Goal: Task Accomplishment & Management: Use online tool/utility

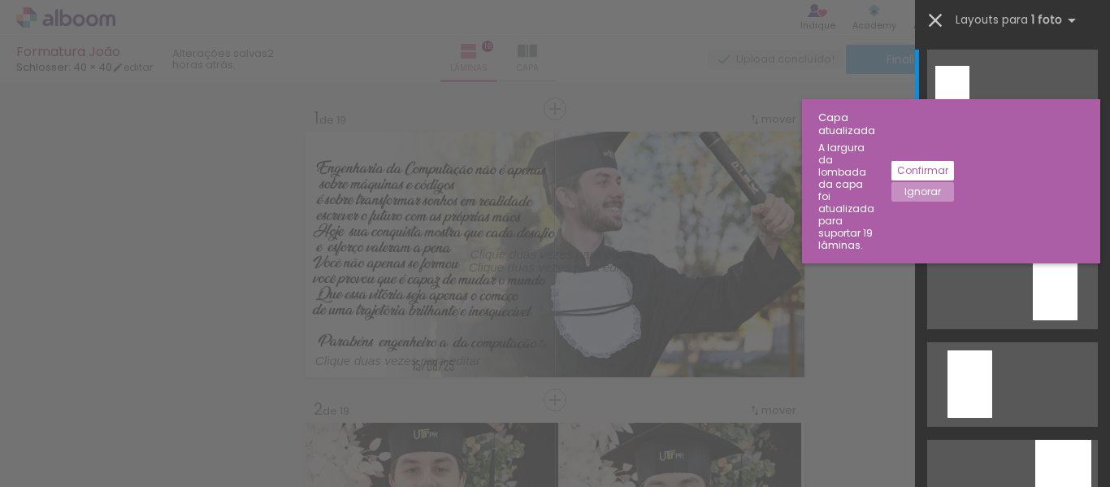
click at [0, 0] on slot "Ignorar" at bounding box center [0, 0] width 0 height 0
click at [944, 15] on iron-icon at bounding box center [935, 20] width 23 height 23
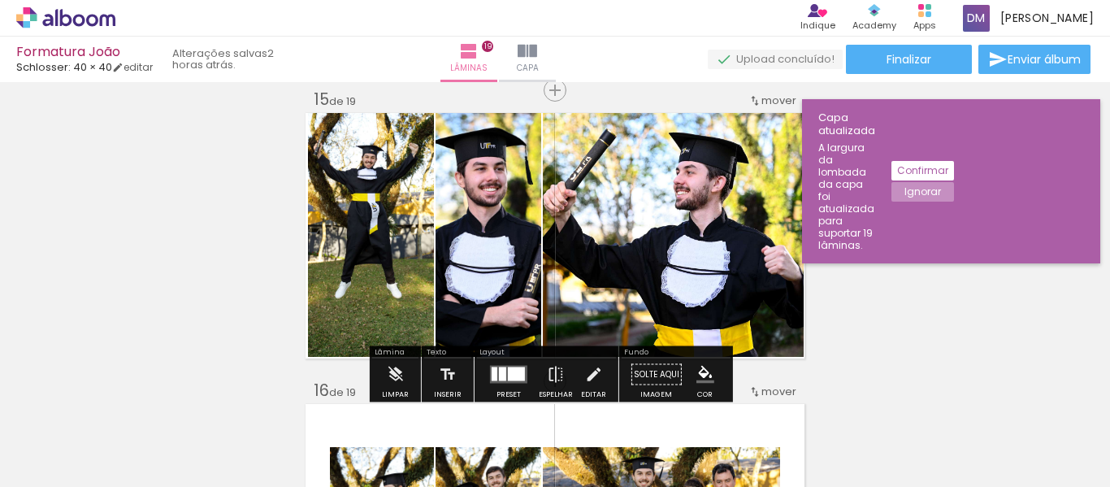
scroll to position [4121, 0]
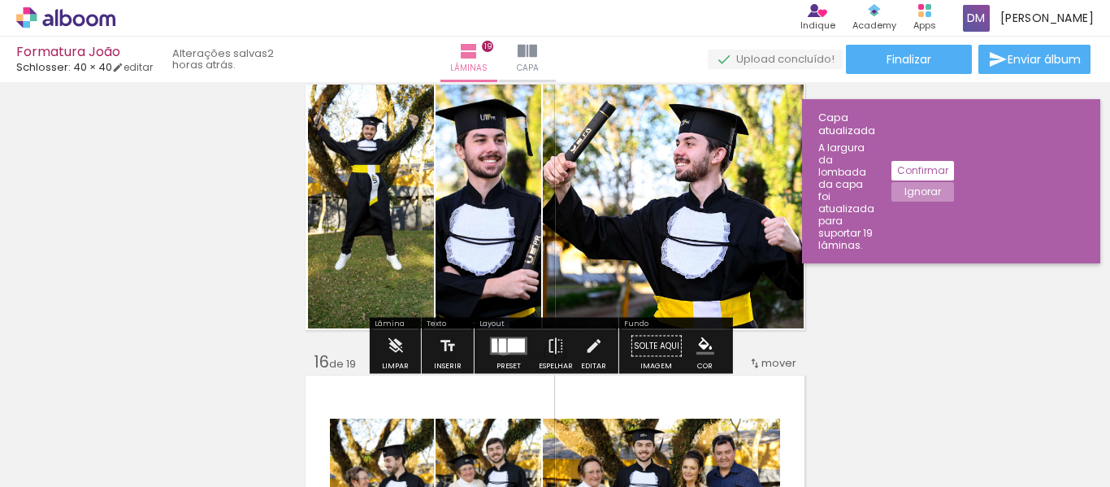
click at [500, 347] on div at bounding box center [502, 346] width 7 height 14
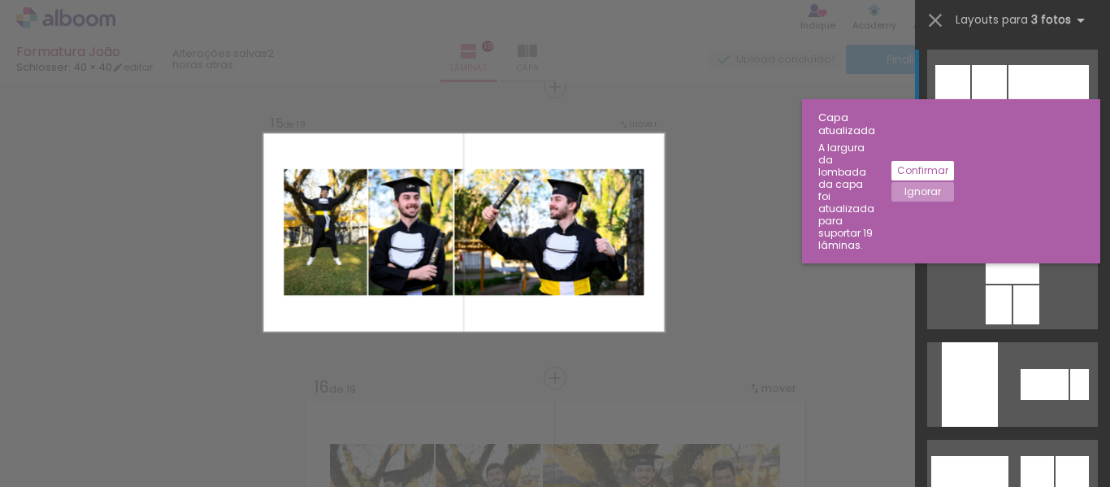
scroll to position [4095, 0]
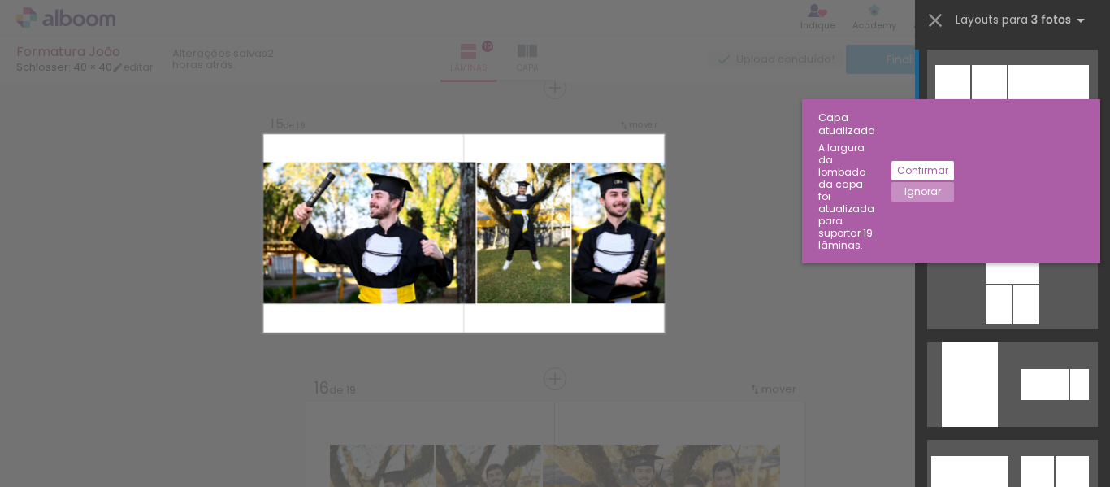
click at [1038, 181] on div at bounding box center [1038, 189] width 39 height 60
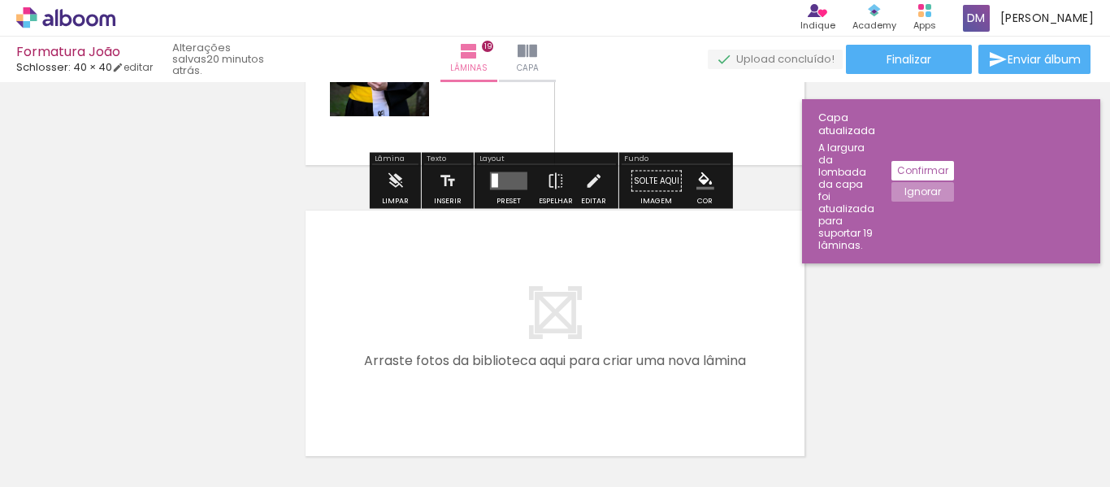
scroll to position [5476, 0]
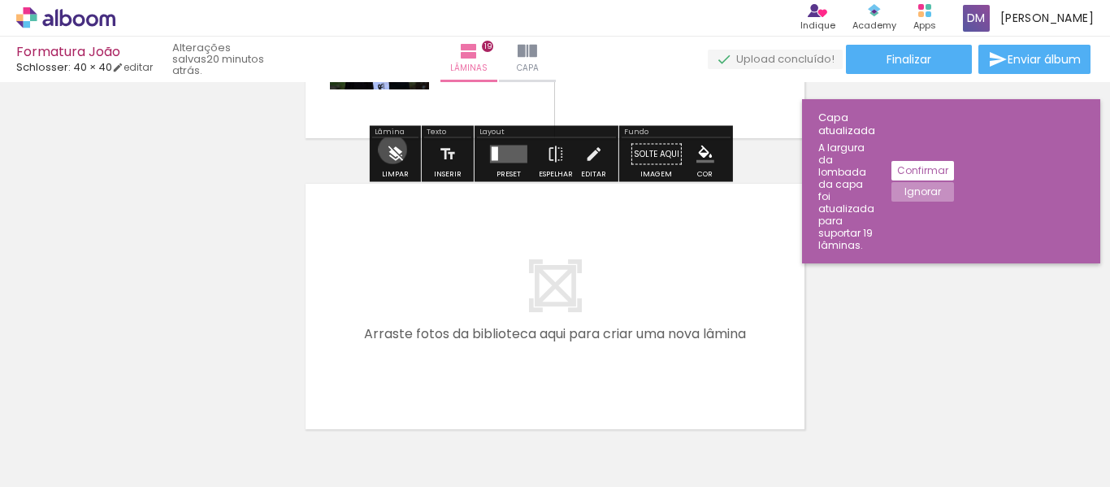
click at [393, 148] on iron-icon at bounding box center [395, 154] width 18 height 33
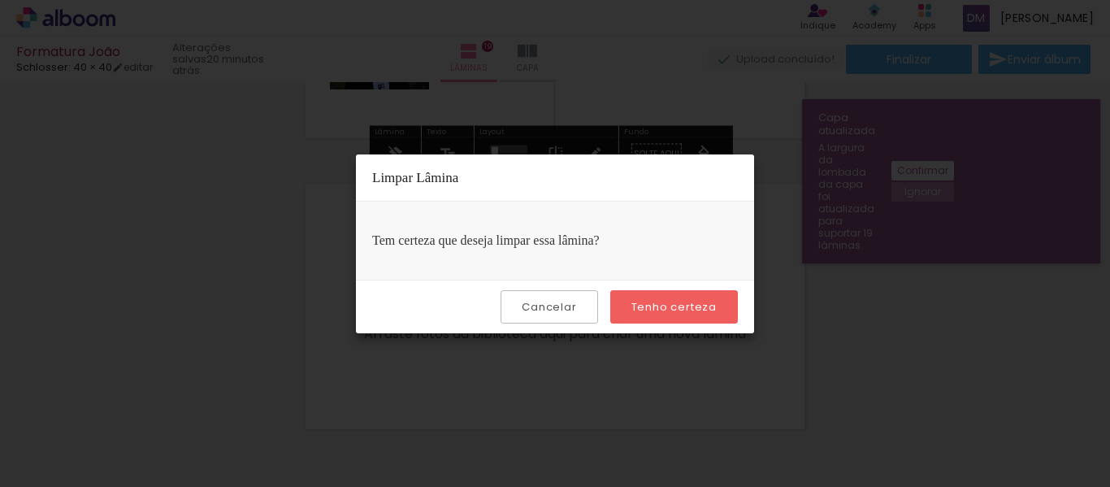
click at [0, 0] on slot "Tenho certeza" at bounding box center [0, 0] width 0 height 0
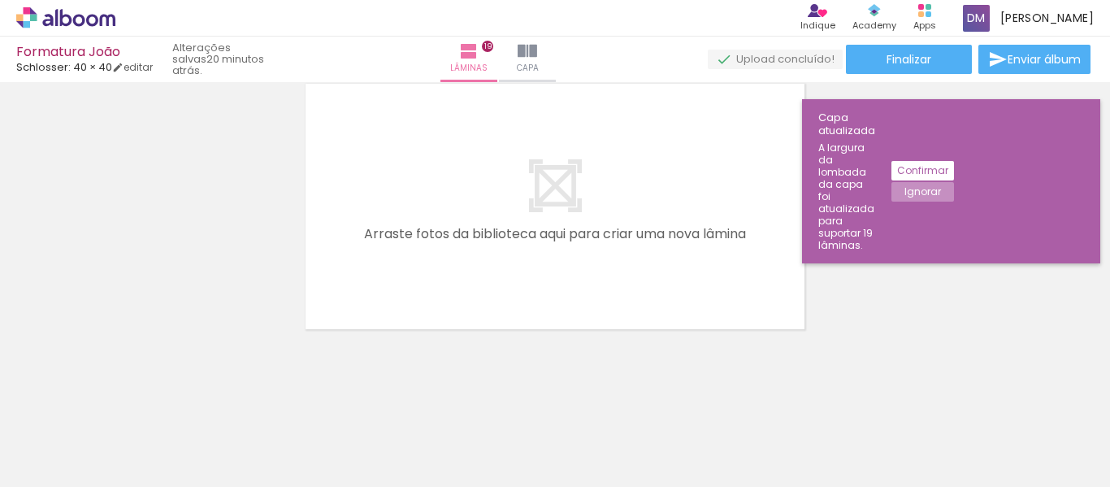
scroll to position [5580, 0]
click at [67, 463] on span "Adicionar Fotos" at bounding box center [57, 465] width 49 height 18
click at [0, 0] on input "file" at bounding box center [0, 0] width 0 height 0
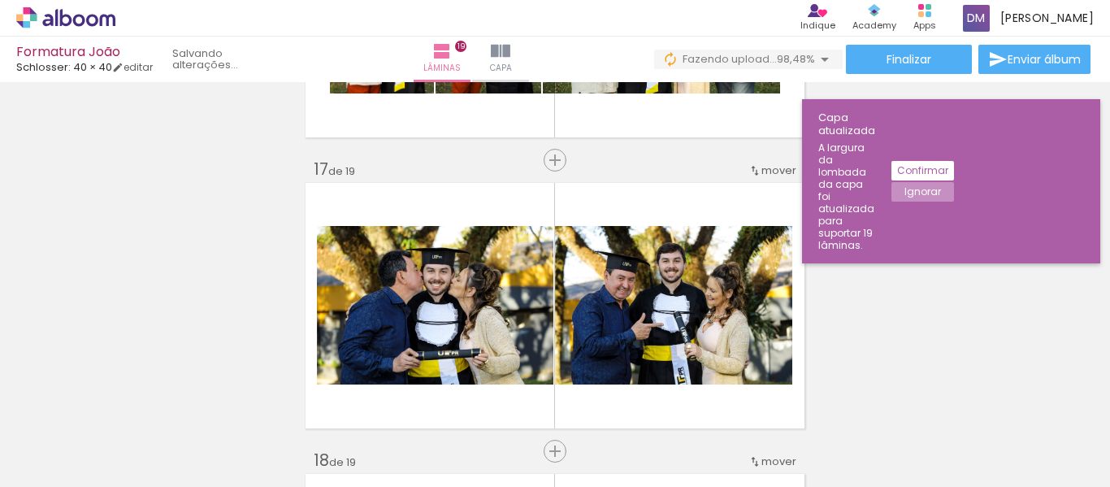
scroll to position [0, 5036]
click at [1067, 426] on div at bounding box center [1044, 432] width 80 height 40
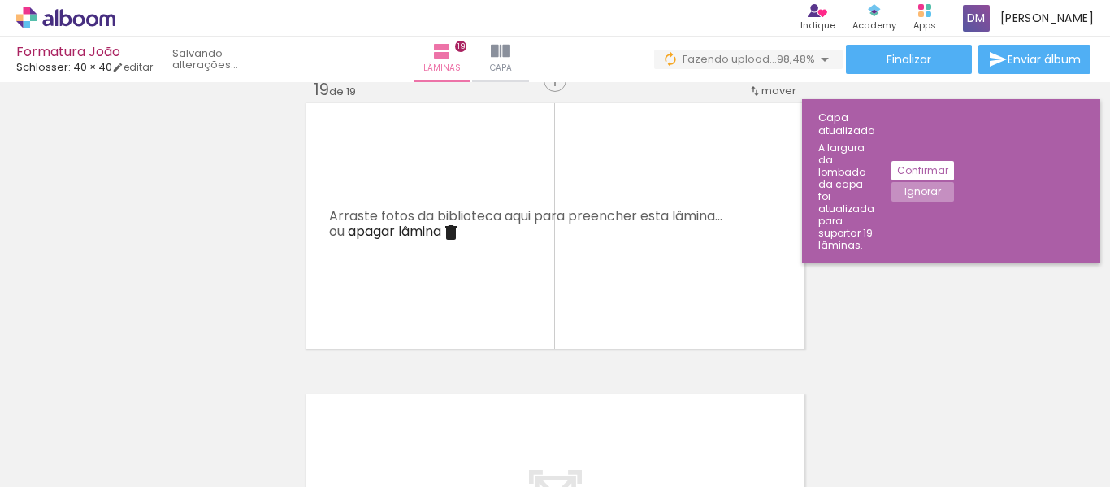
scroll to position [5254, 0]
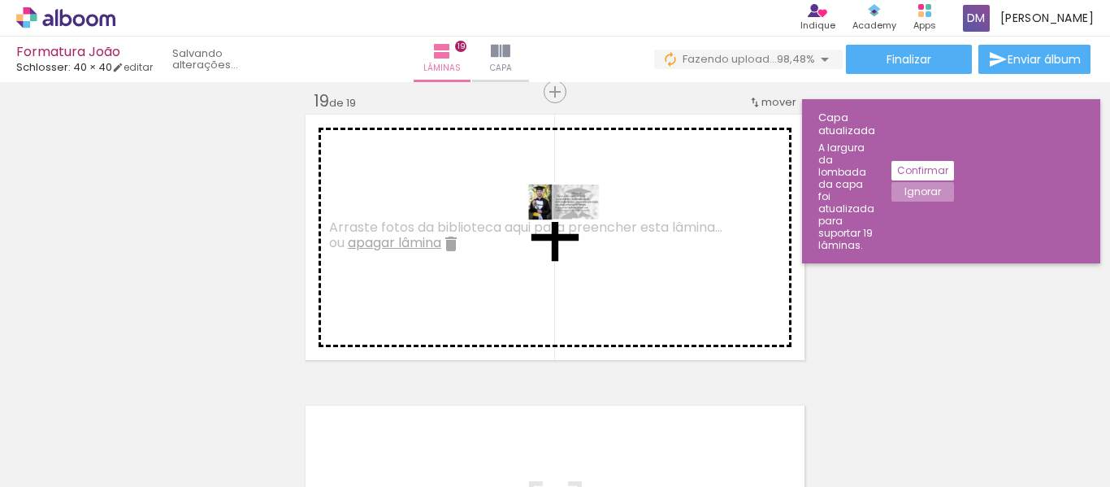
drag, startPoint x: 1049, startPoint y: 447, endPoint x: 557, endPoint y: 224, distance: 540.5
click at [557, 224] on quentale-workspace at bounding box center [555, 243] width 1110 height 487
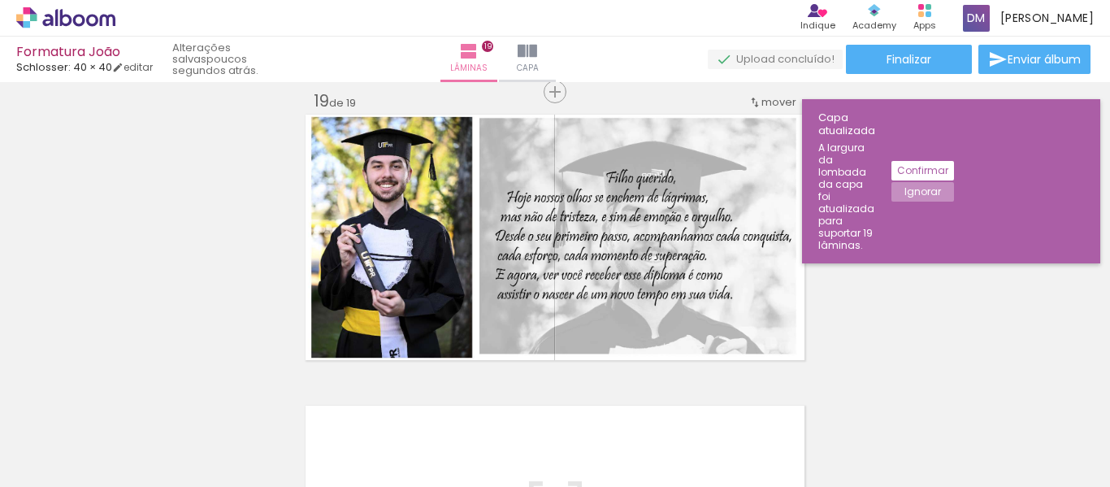
click at [77, 468] on span "Adicionar Fotos" at bounding box center [57, 465] width 49 height 18
click at [0, 0] on input "file" at bounding box center [0, 0] width 0 height 0
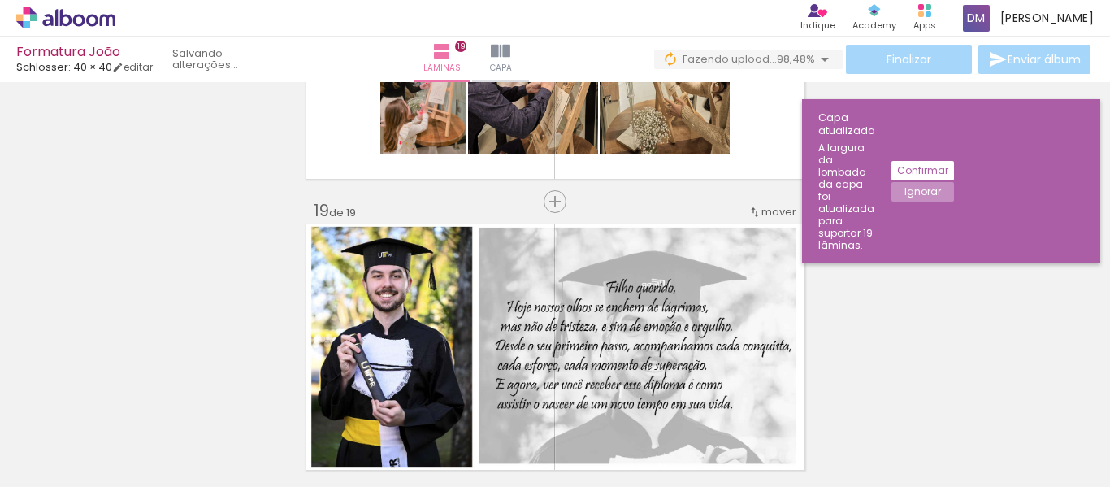
scroll to position [5173, 0]
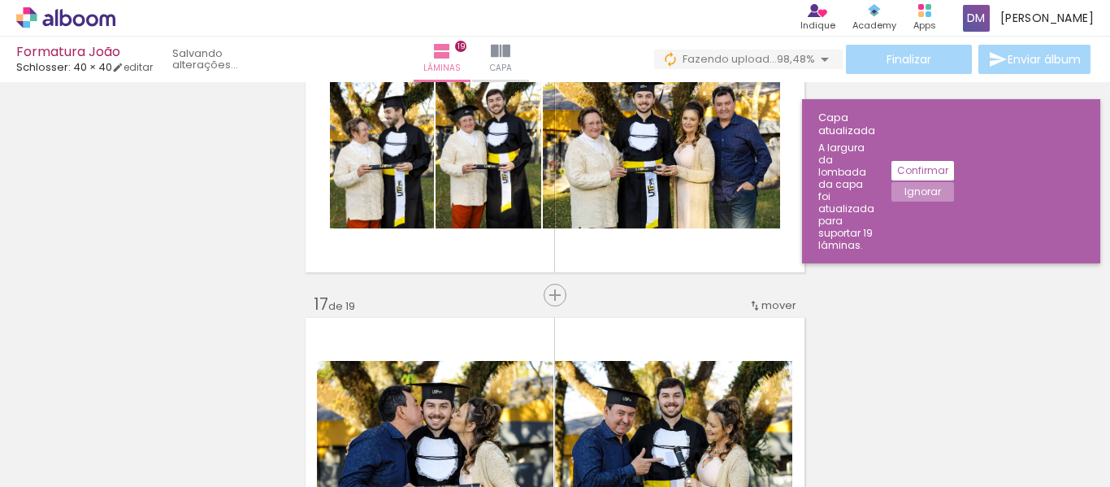
scroll to position [4360, 0]
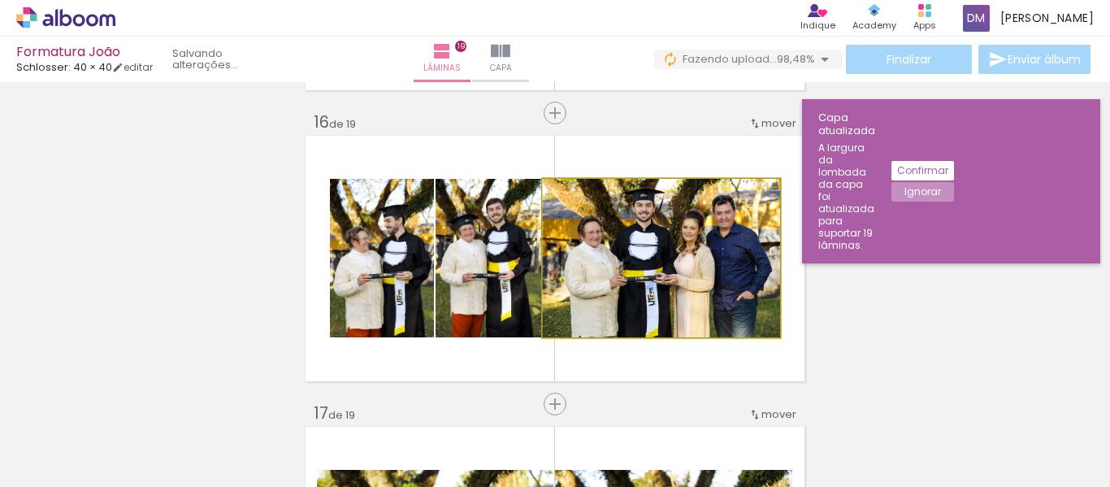
click at [670, 264] on quentale-photo at bounding box center [661, 258] width 237 height 158
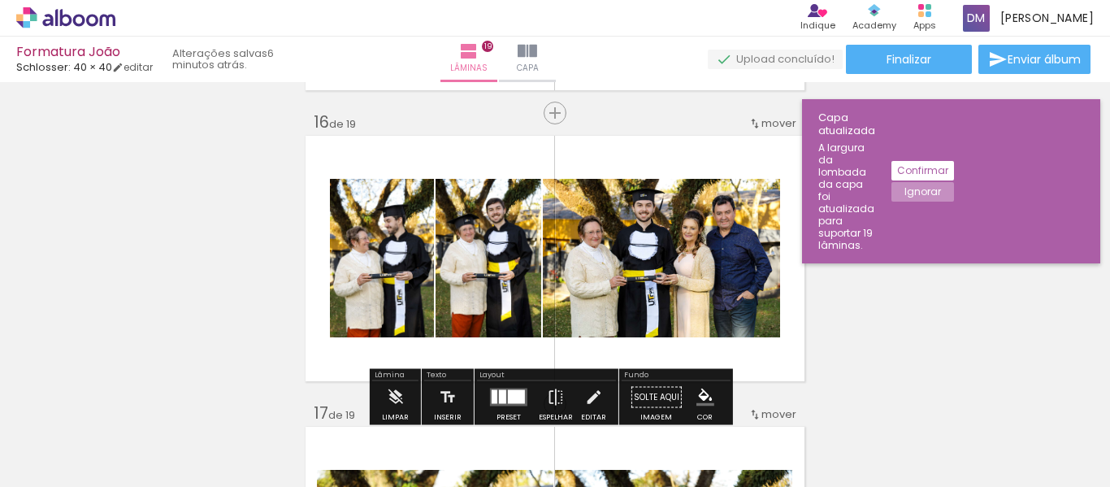
scroll to position [0, 5036]
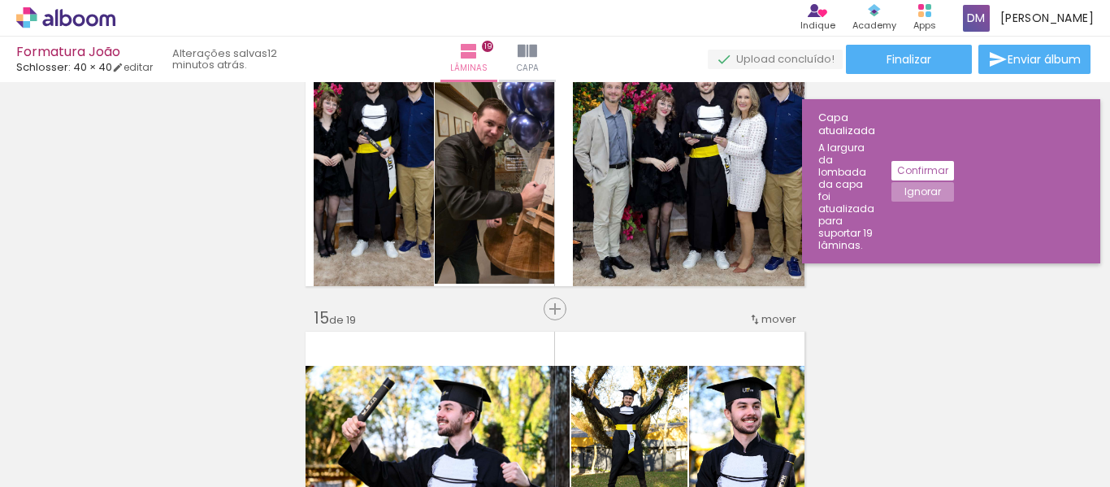
scroll to position [3873, 0]
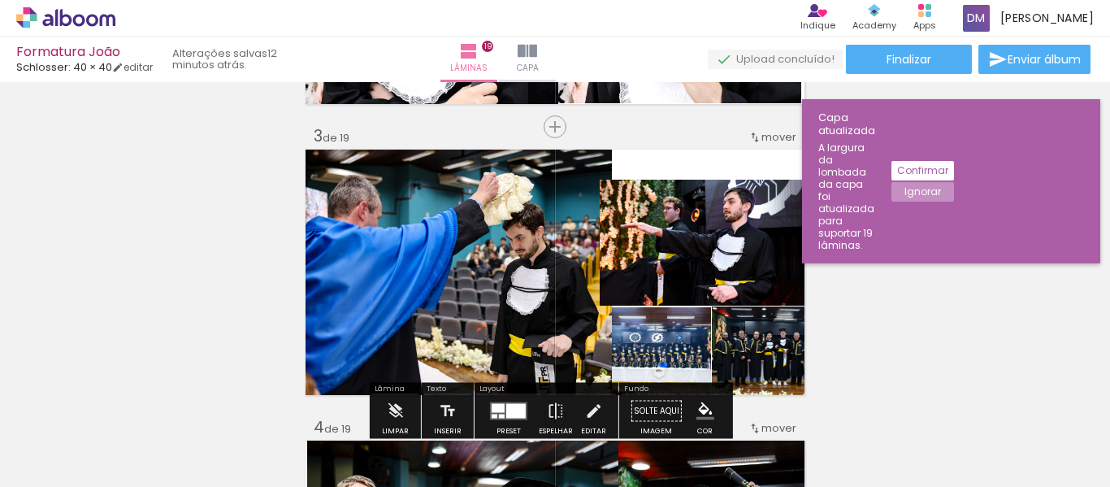
scroll to position [540, 0]
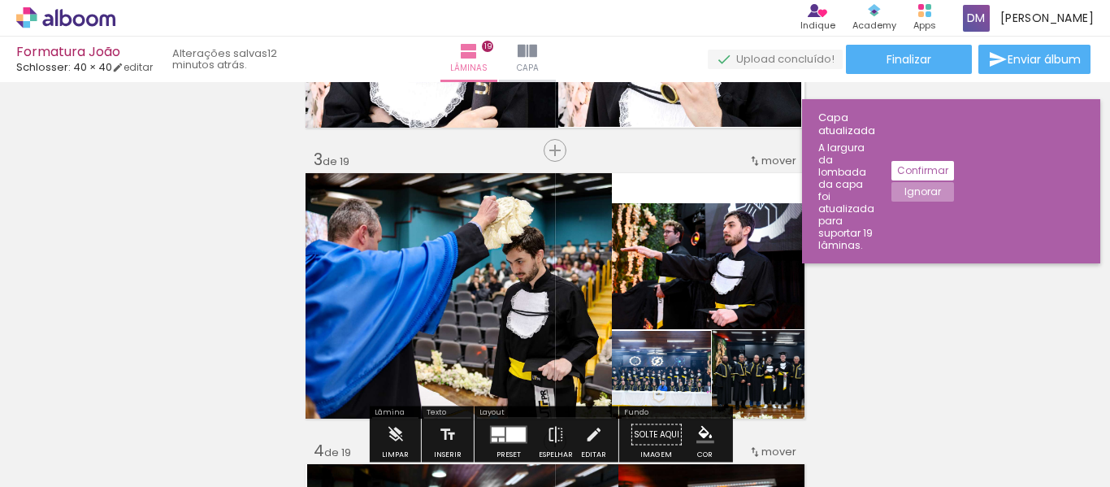
click at [721, 258] on quentale-photo at bounding box center [703, 266] width 207 height 126
click at [731, 259] on quentale-photo at bounding box center [703, 266] width 207 height 126
click at [750, 285] on quentale-photo at bounding box center [703, 266] width 207 height 126
click at [766, 267] on quentale-photo at bounding box center [703, 266] width 207 height 126
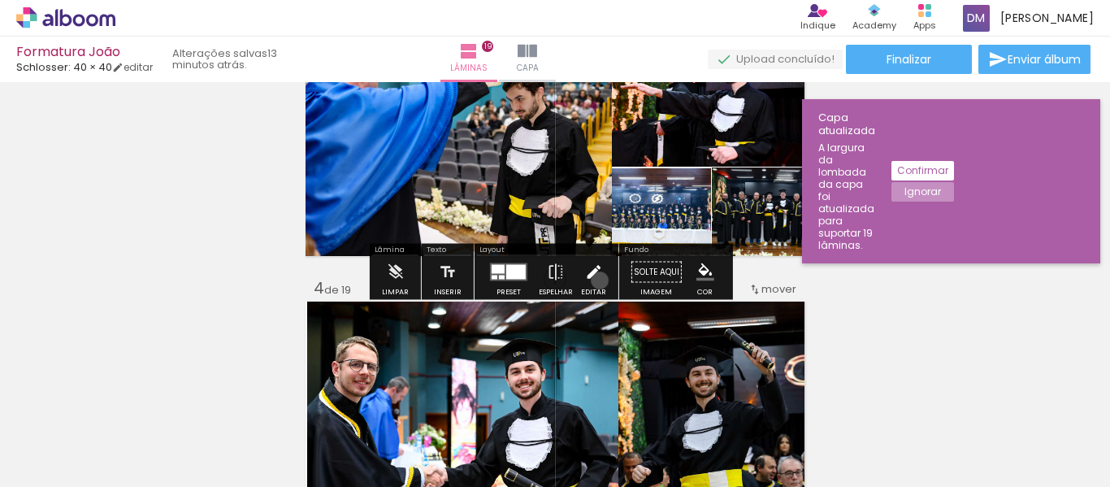
click at [596, 280] on iron-icon at bounding box center [593, 272] width 18 height 33
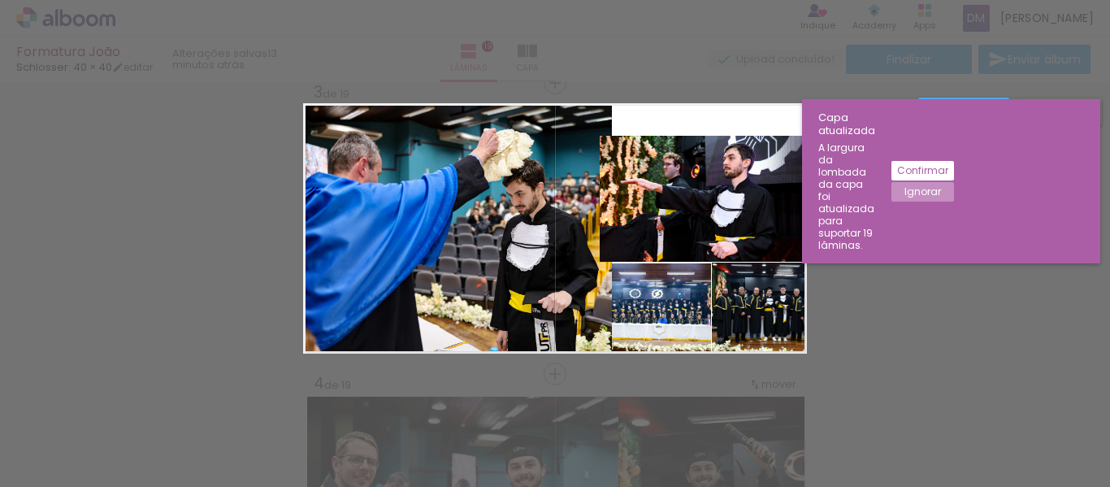
scroll to position [603, 0]
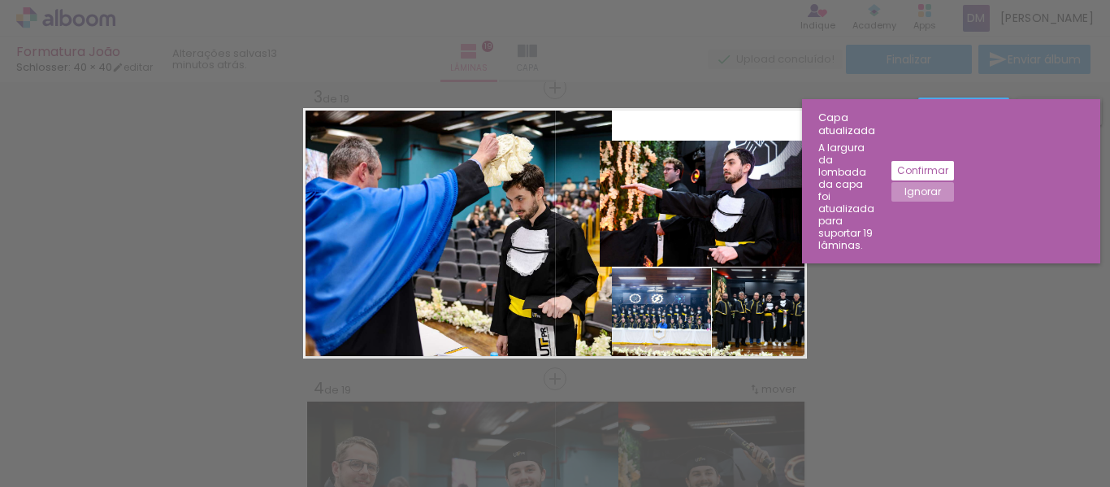
click at [706, 194] on quentale-photo at bounding box center [703, 204] width 207 height 126
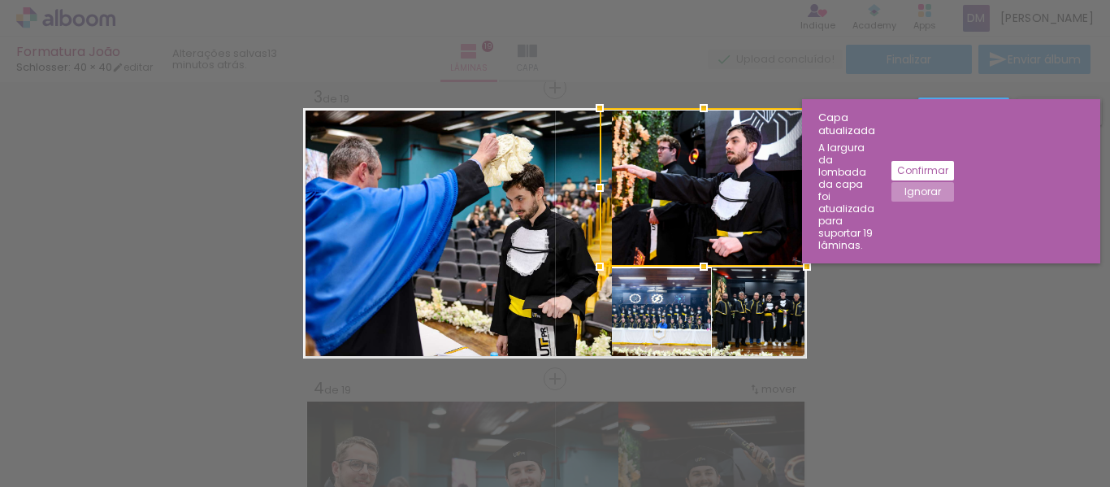
drag, startPoint x: 703, startPoint y: 139, endPoint x: 706, endPoint y: 110, distance: 29.4
click at [706, 110] on div at bounding box center [704, 108] width 33 height 33
drag, startPoint x: 701, startPoint y: 183, endPoint x: 721, endPoint y: 184, distance: 19.6
click at [721, 184] on div at bounding box center [703, 188] width 207 height 158
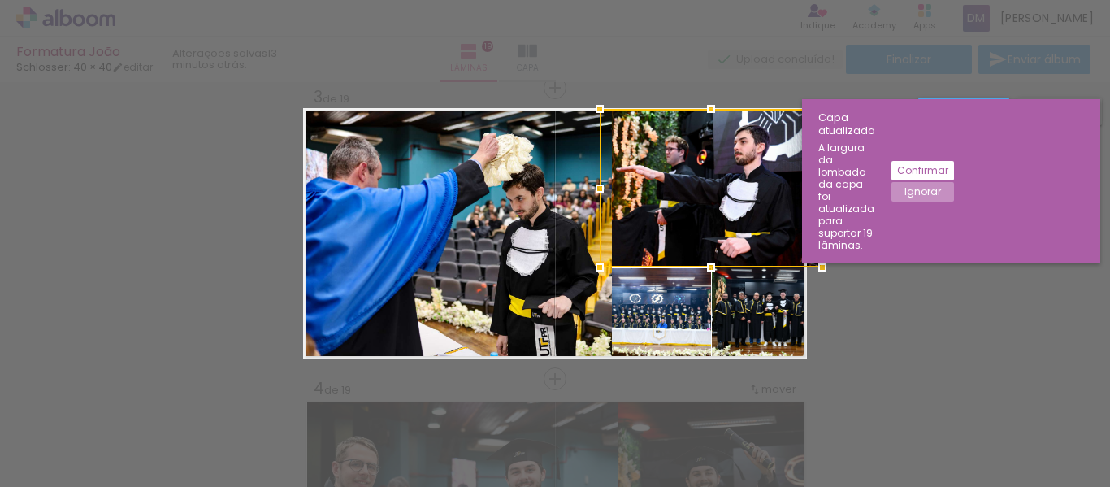
drag, startPoint x: 805, startPoint y: 191, endPoint x: 830, endPoint y: 189, distance: 24.4
click at [830, 189] on div at bounding box center [822, 188] width 33 height 33
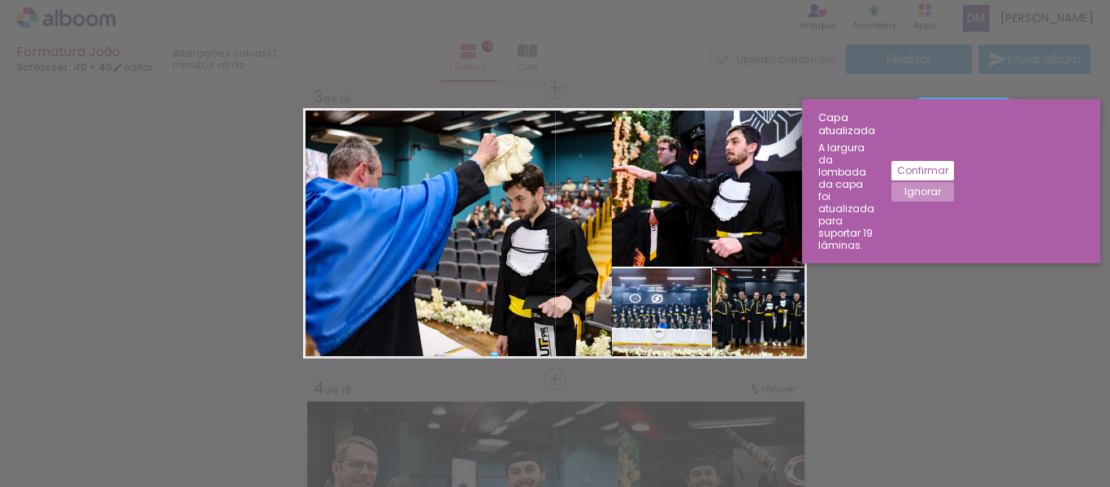
click at [775, 188] on quentale-photo at bounding box center [703, 188] width 207 height 158
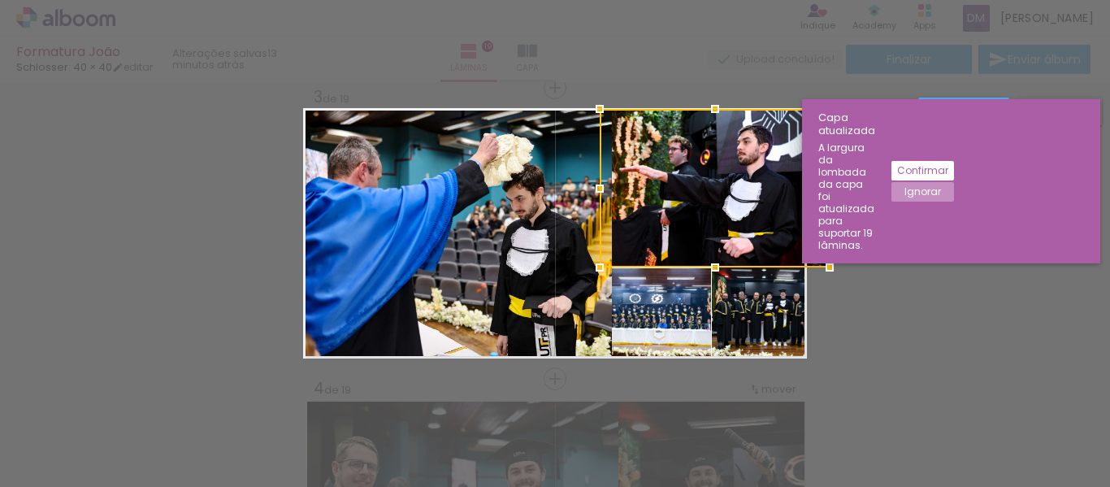
drag, startPoint x: 809, startPoint y: 197, endPoint x: 989, endPoint y: 197, distance: 180.4
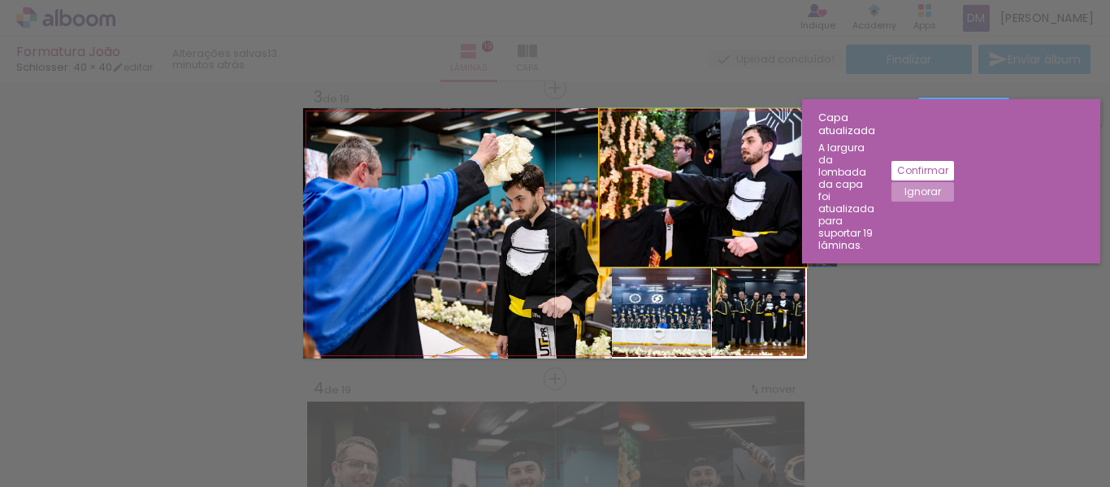
drag, startPoint x: 731, startPoint y: 167, endPoint x: 755, endPoint y: 158, distance: 25.7
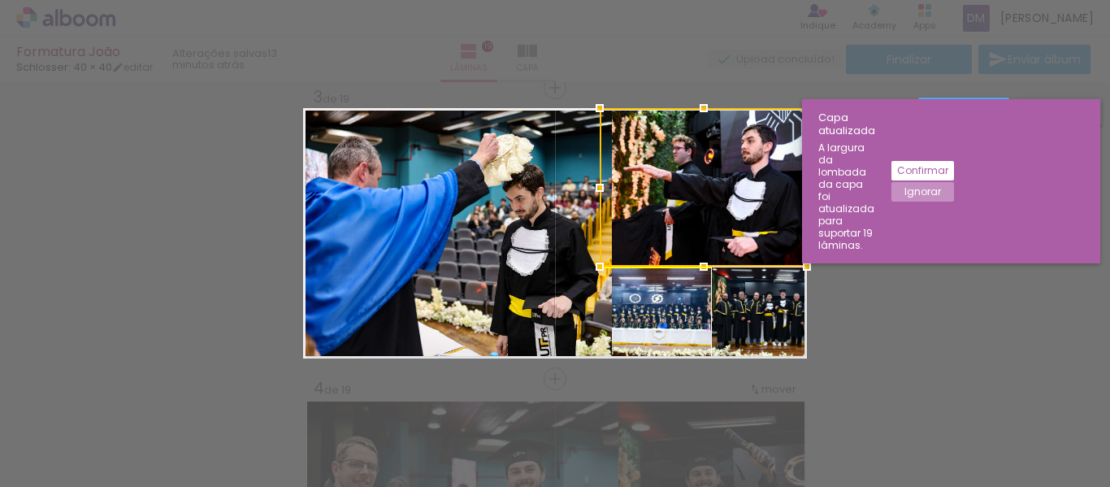
drag, startPoint x: 700, startPoint y: 158, endPoint x: 734, endPoint y: 168, distance: 35.5
click at [734, 168] on div at bounding box center [703, 187] width 207 height 158
click at [0, 0] on slot "Ignorar" at bounding box center [0, 0] width 0 height 0
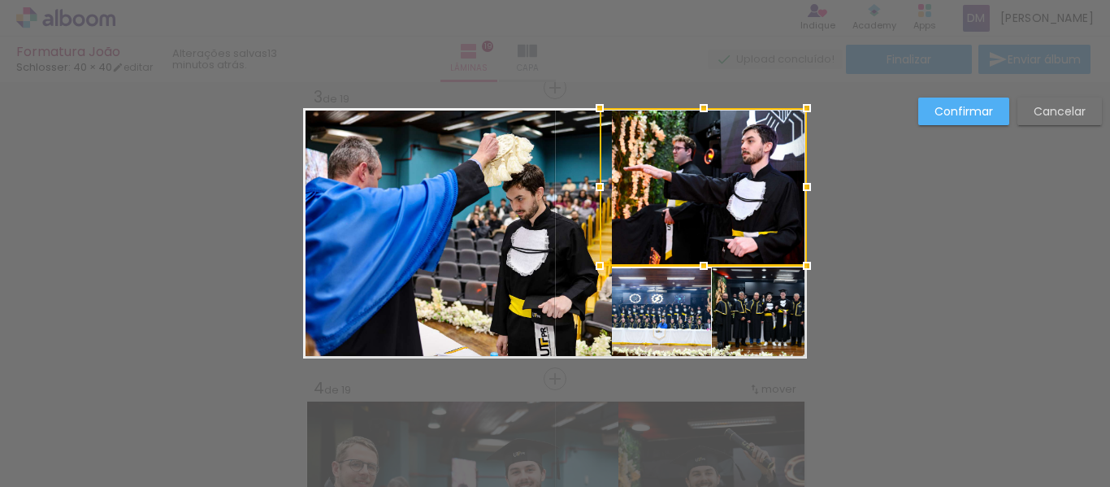
click at [0, 0] on slot "Confirmar" at bounding box center [0, 0] width 0 height 0
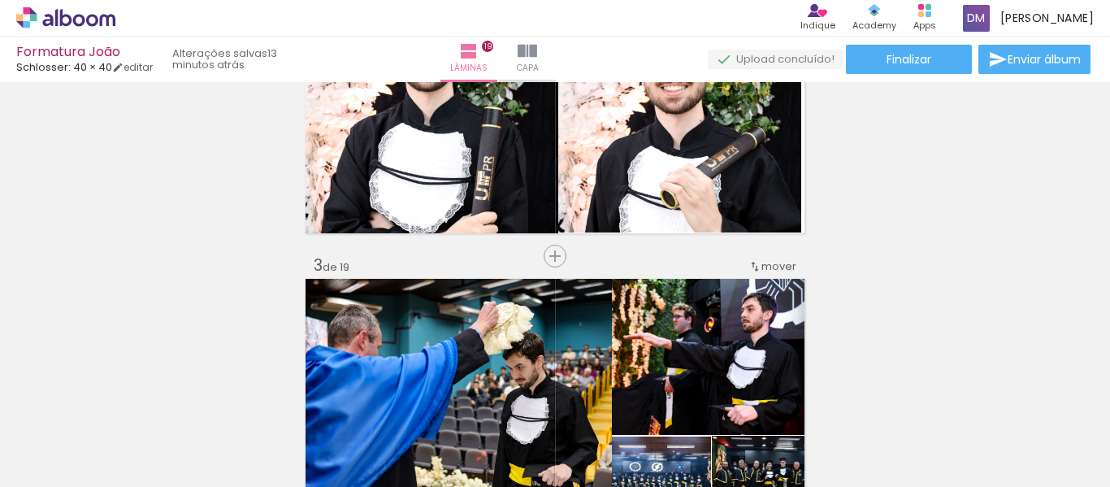
scroll to position [406, 0]
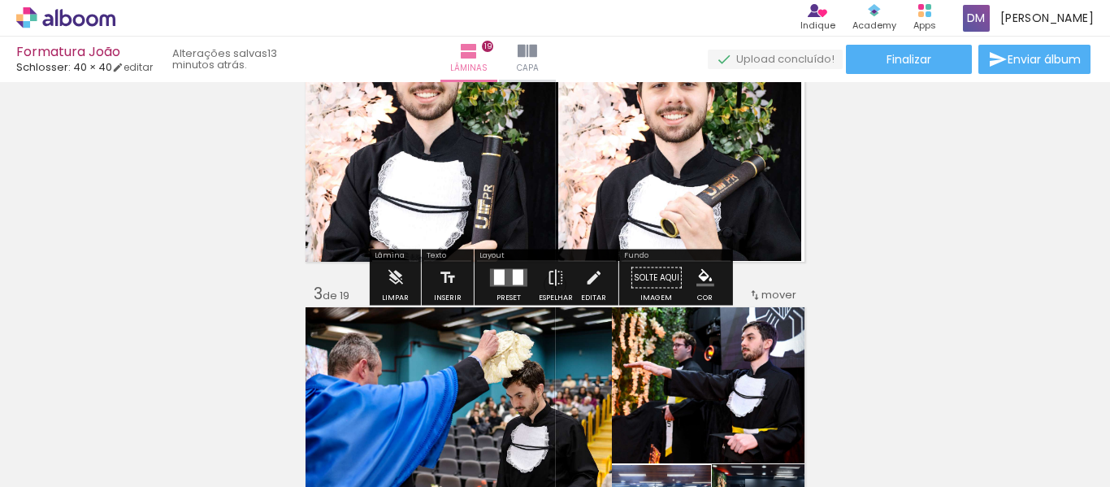
drag, startPoint x: 490, startPoint y: 165, endPoint x: 508, endPoint y: 171, distance: 19.0
click at [490, 163] on quentale-photo at bounding box center [430, 139] width 255 height 250
click at [591, 280] on iron-icon at bounding box center [593, 278] width 18 height 33
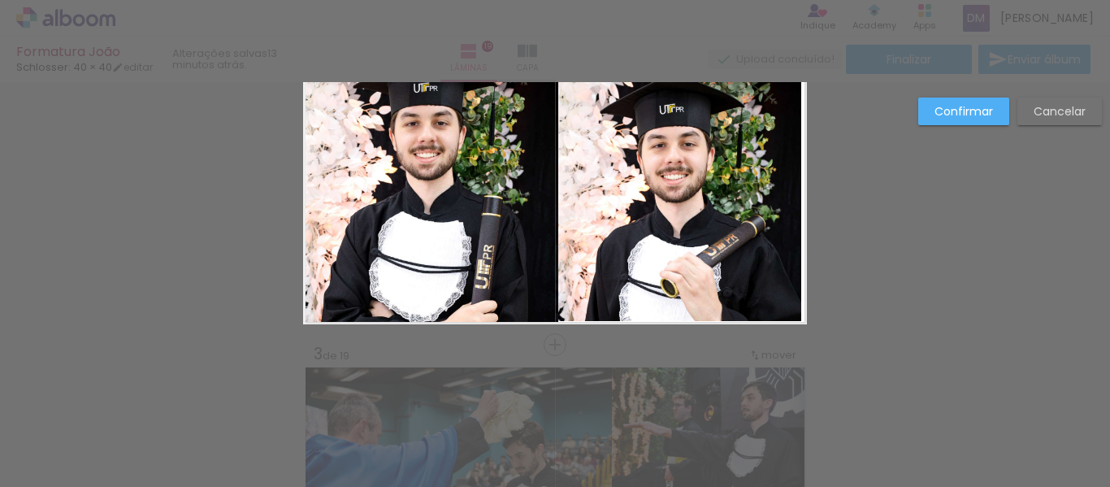
scroll to position [312, 0]
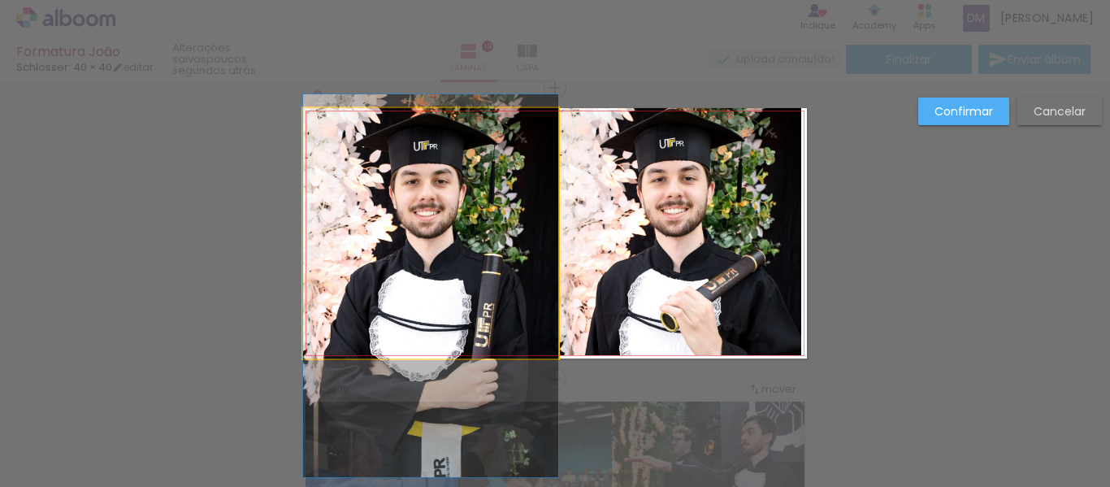
drag, startPoint x: 420, startPoint y: 199, endPoint x: 422, endPoint y: 224, distance: 24.4
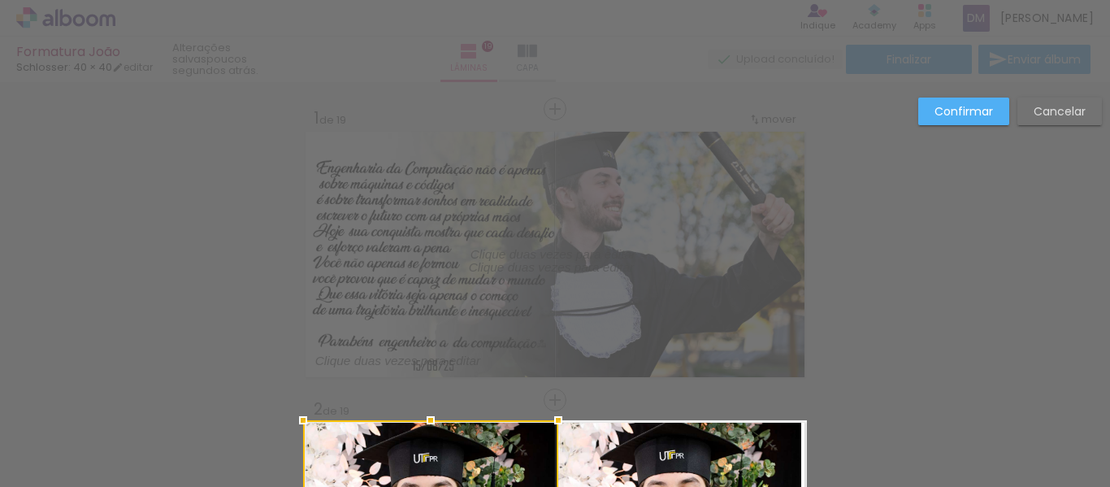
scroll to position [312, 0]
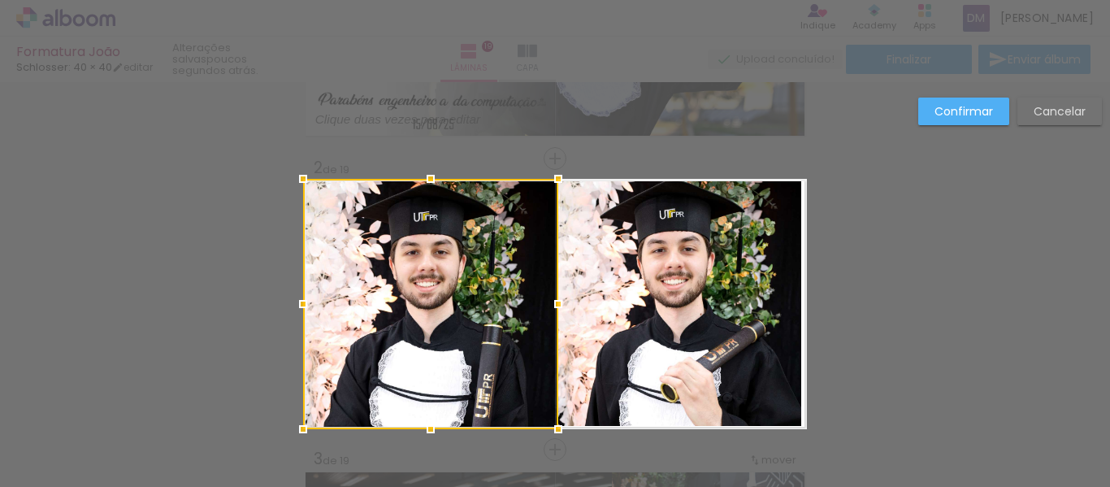
scroll to position [244, 0]
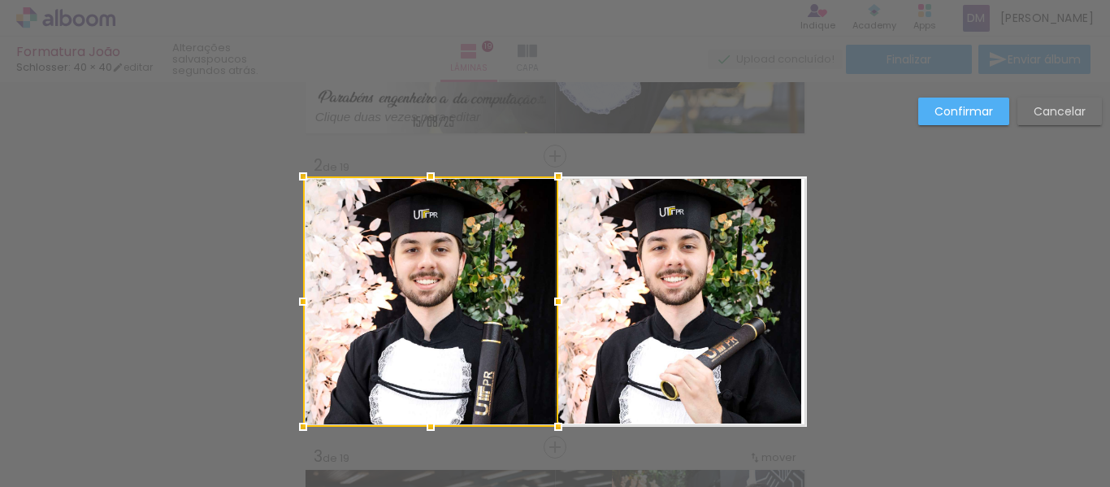
click at [0, 0] on slot "Cancelar" at bounding box center [0, 0] width 0 height 0
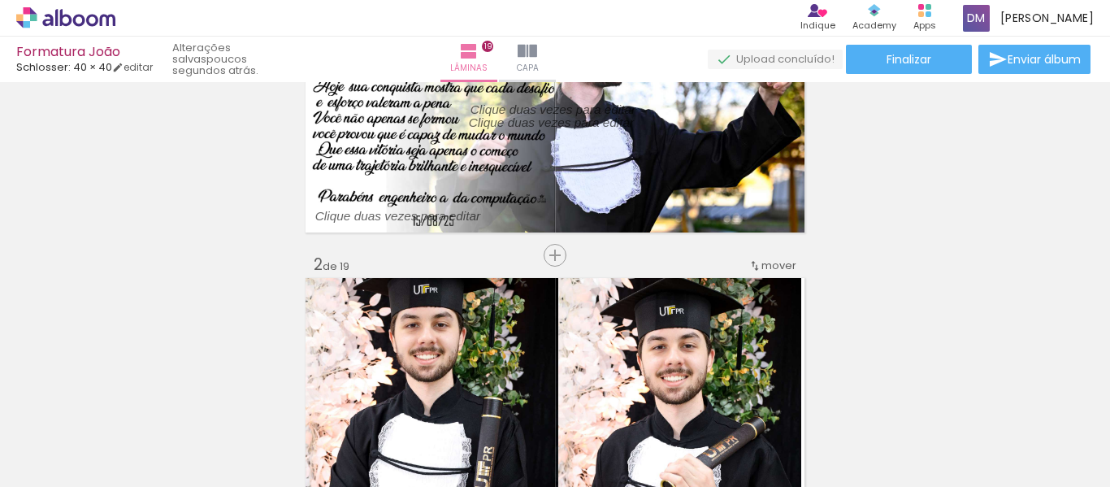
scroll to position [0, 0]
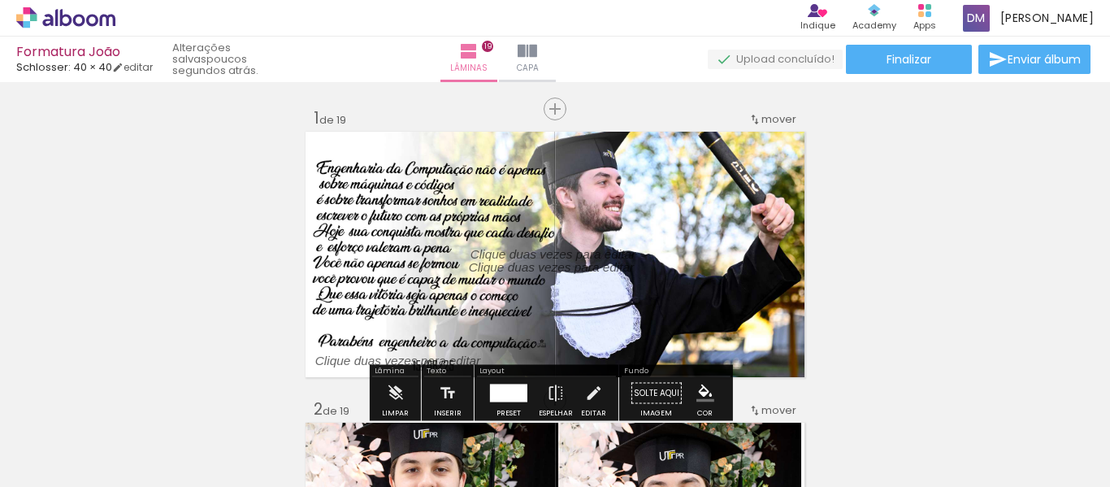
drag, startPoint x: 579, startPoint y: 258, endPoint x: 684, endPoint y: 274, distance: 105.3
click at [688, 277] on album-spread "1 de 19" at bounding box center [555, 254] width 504 height 250
drag, startPoint x: 584, startPoint y: 245, endPoint x: 612, endPoint y: 248, distance: 27.8
click at [612, 248] on div at bounding box center [552, 254] width 189 height 37
click at [571, 251] on quentale-selection at bounding box center [546, 254] width 189 height 37
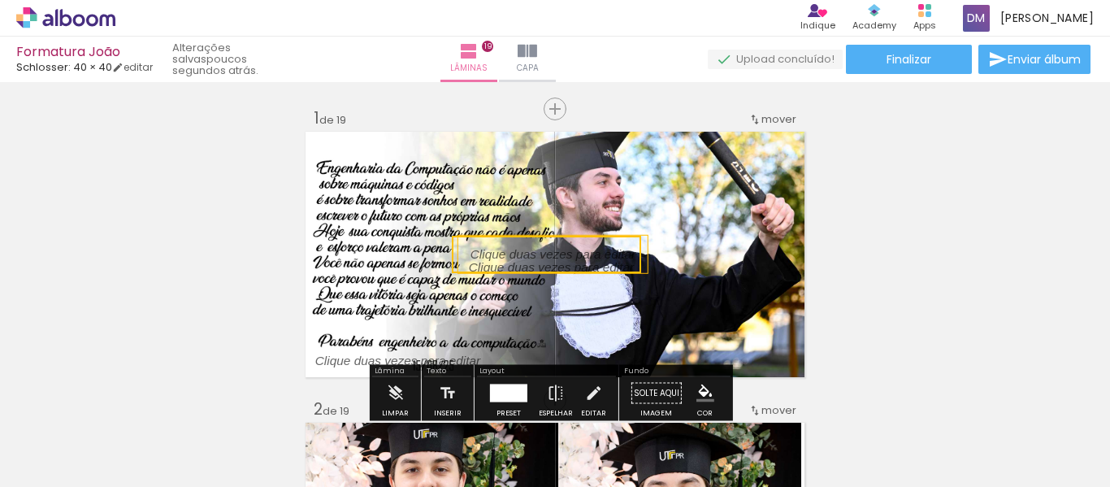
type input "Sans Serif"
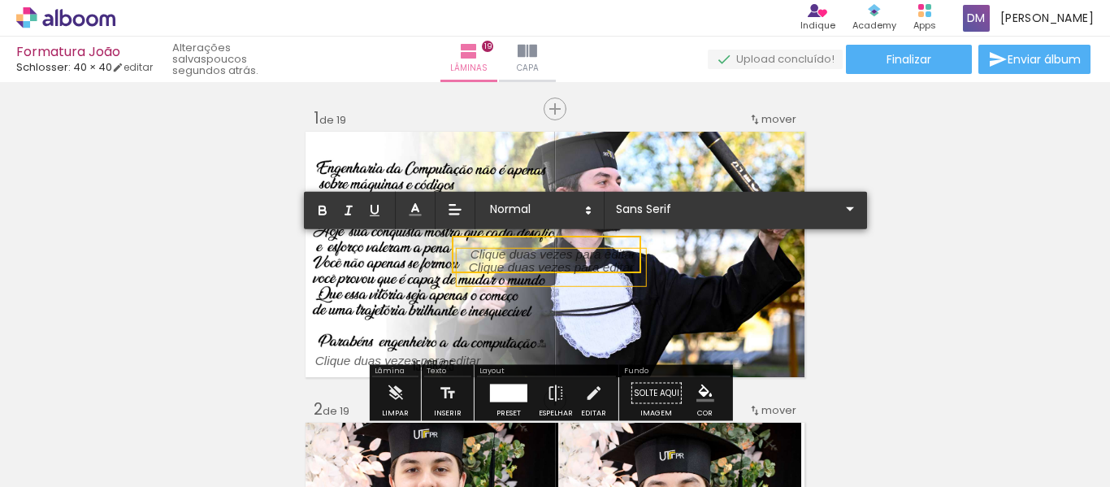
drag, startPoint x: 586, startPoint y: 251, endPoint x: 589, endPoint y: 274, distance: 23.0
click at [589, 274] on div at bounding box center [555, 254] width 504 height 250
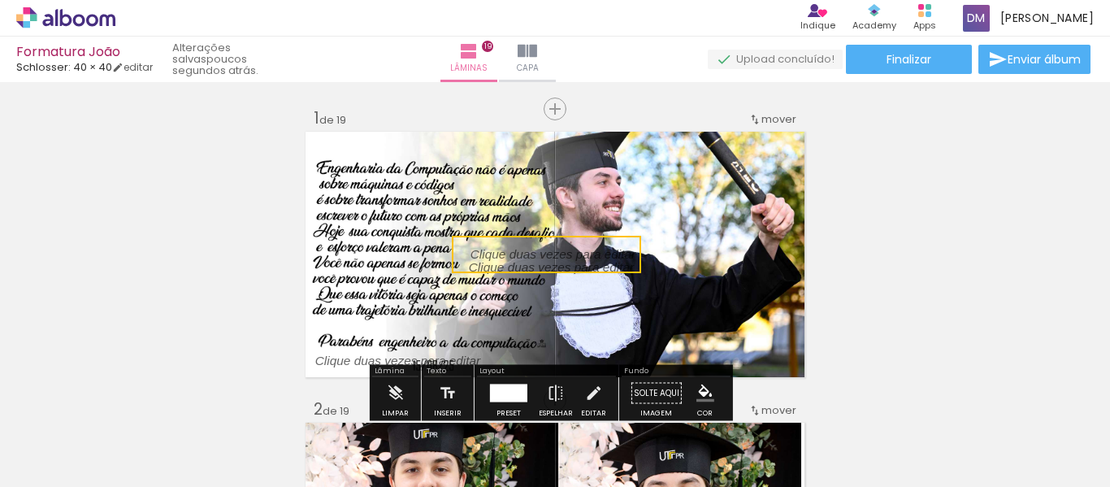
click at [592, 253] on quentale-selection at bounding box center [546, 254] width 189 height 37
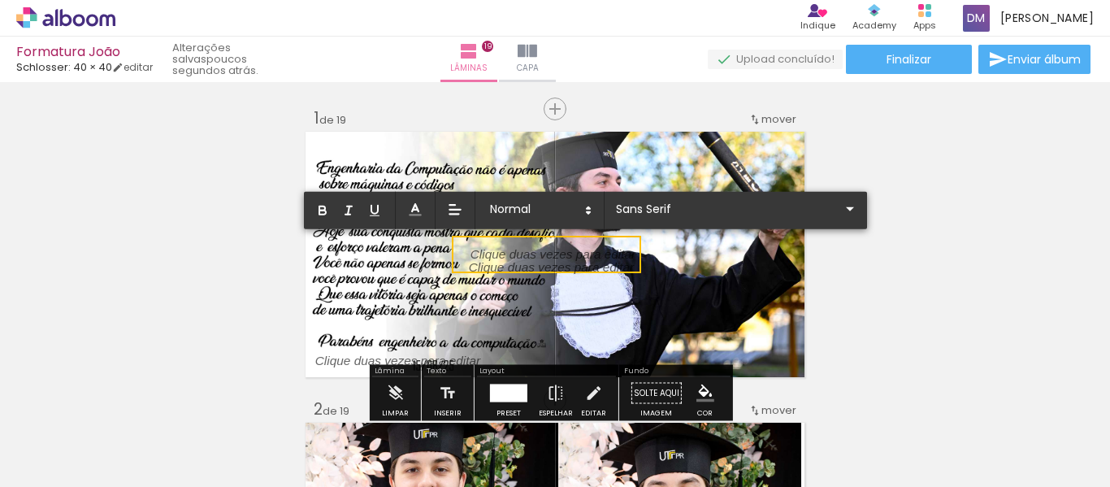
click at [592, 253] on div at bounding box center [553, 254] width 165 height 18
click at [620, 253] on div at bounding box center [553, 254] width 165 height 18
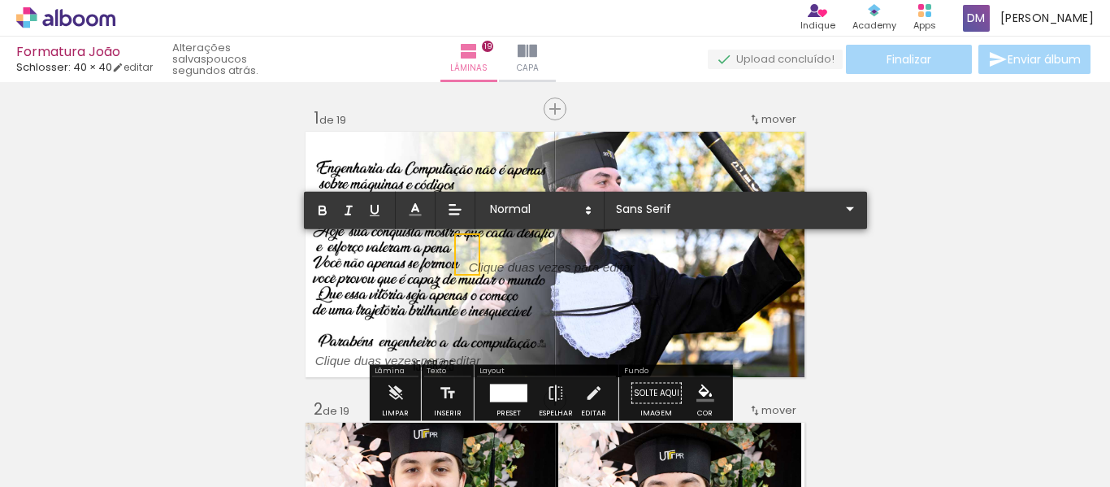
click at [719, 279] on quentale-layouter at bounding box center [555, 254] width 504 height 250
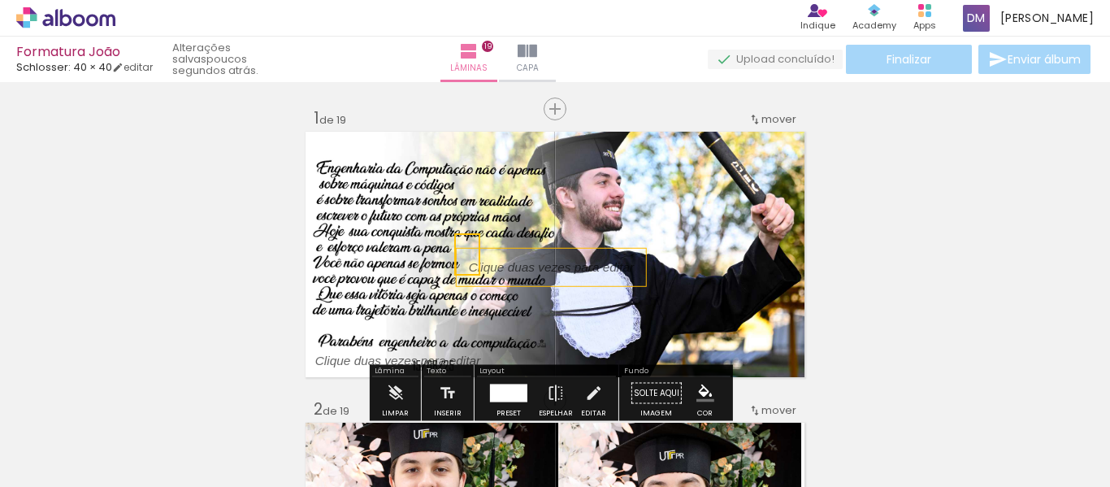
click at [607, 271] on p at bounding box center [563, 267] width 189 height 18
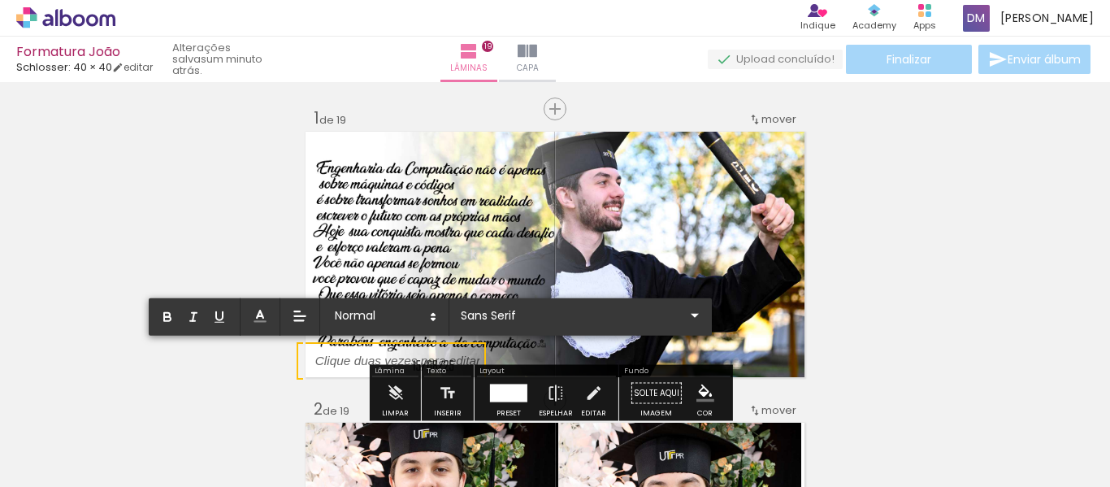
click at [337, 342] on quentale-selection at bounding box center [391, 360] width 189 height 37
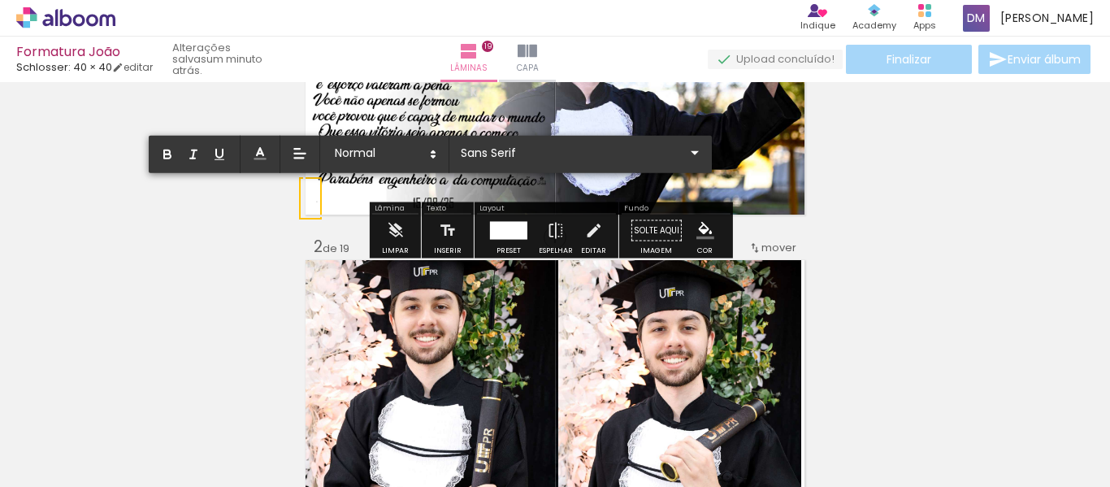
scroll to position [0, 5036]
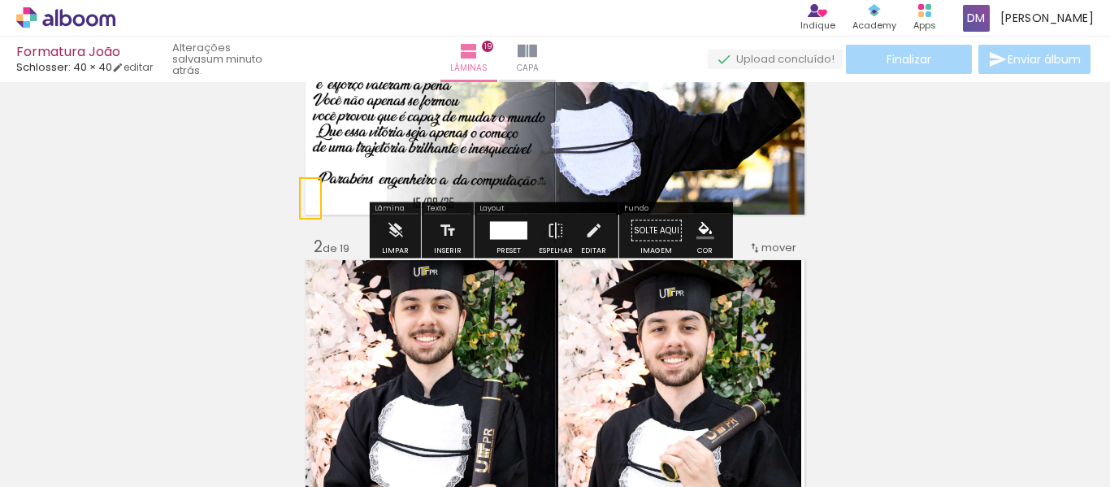
click at [749, 152] on quentale-layouter at bounding box center [555, 92] width 504 height 250
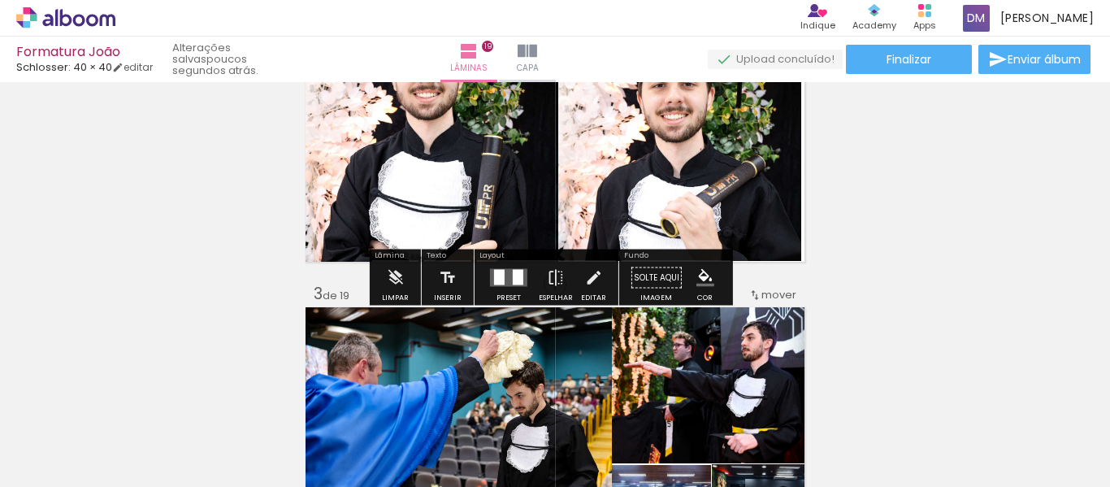
scroll to position [325, 0]
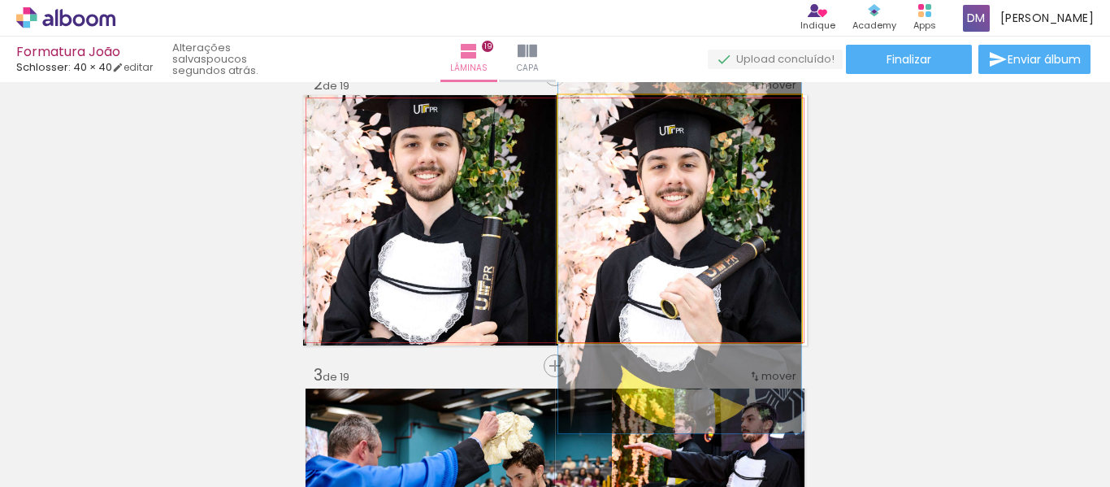
click at [627, 199] on quentale-photo at bounding box center [679, 218] width 243 height 247
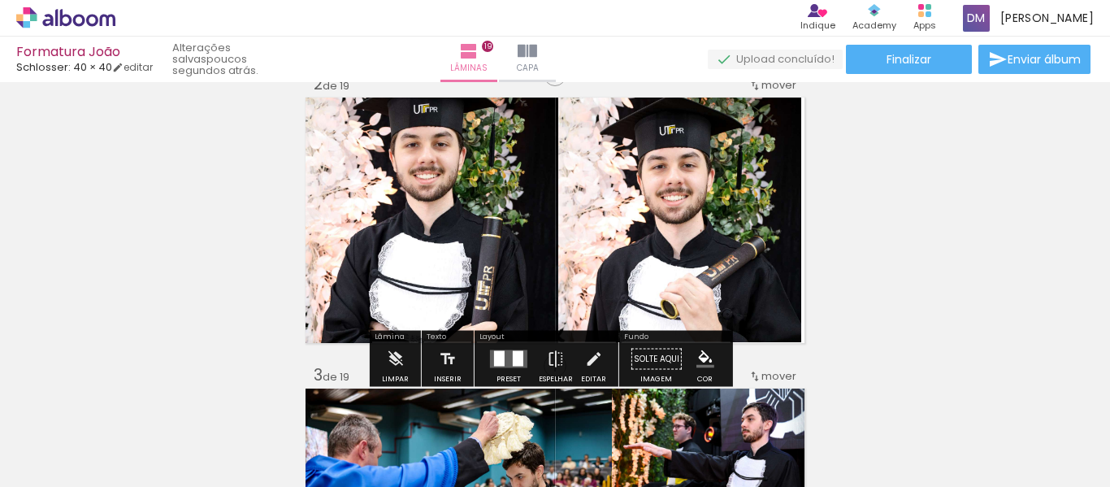
scroll to position [406, 0]
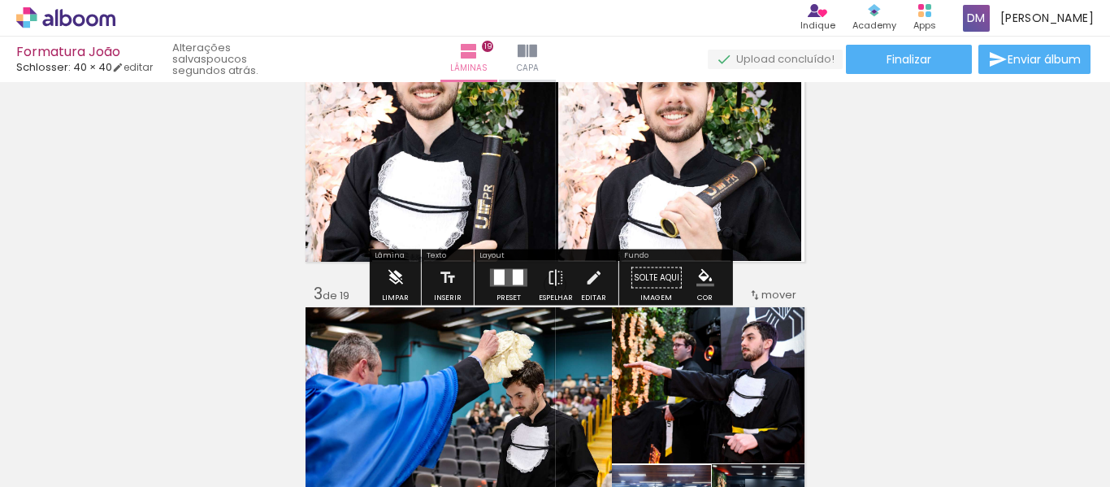
click at [396, 277] on iron-icon at bounding box center [395, 278] width 18 height 33
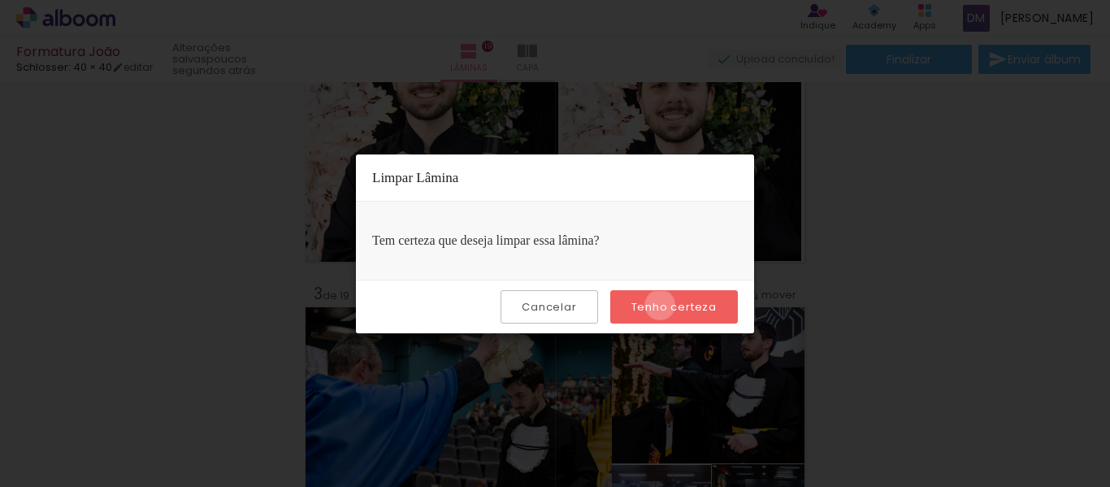
click at [0, 0] on slot "Tenho certeza" at bounding box center [0, 0] width 0 height 0
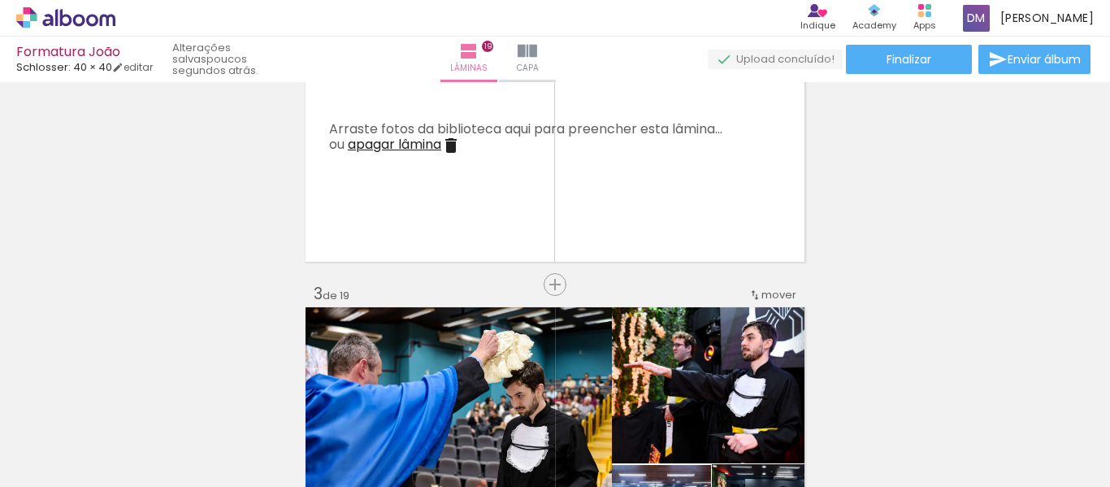
click at [453, 144] on iron-icon at bounding box center [451, 146] width 20 height 20
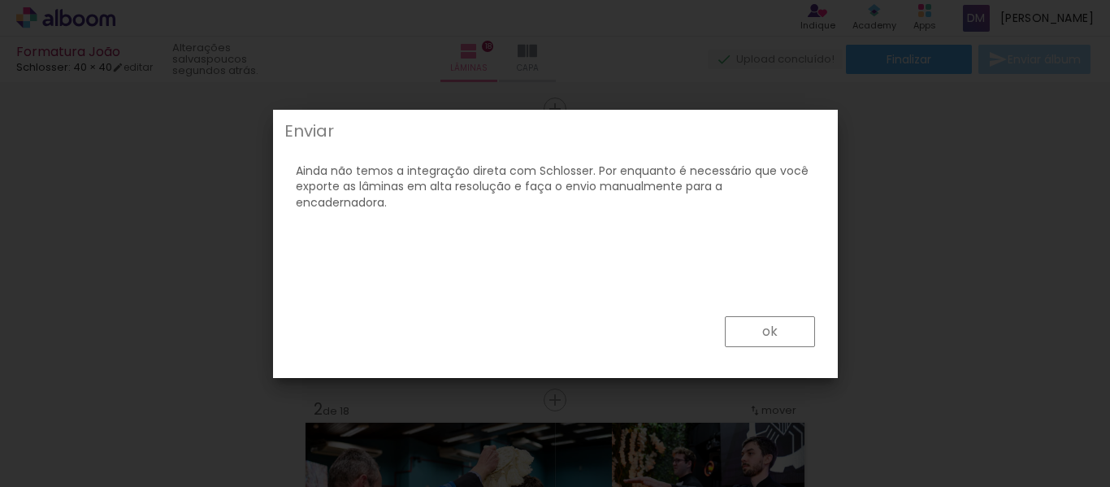
click at [763, 342] on paper-button "ok" at bounding box center [770, 331] width 90 height 31
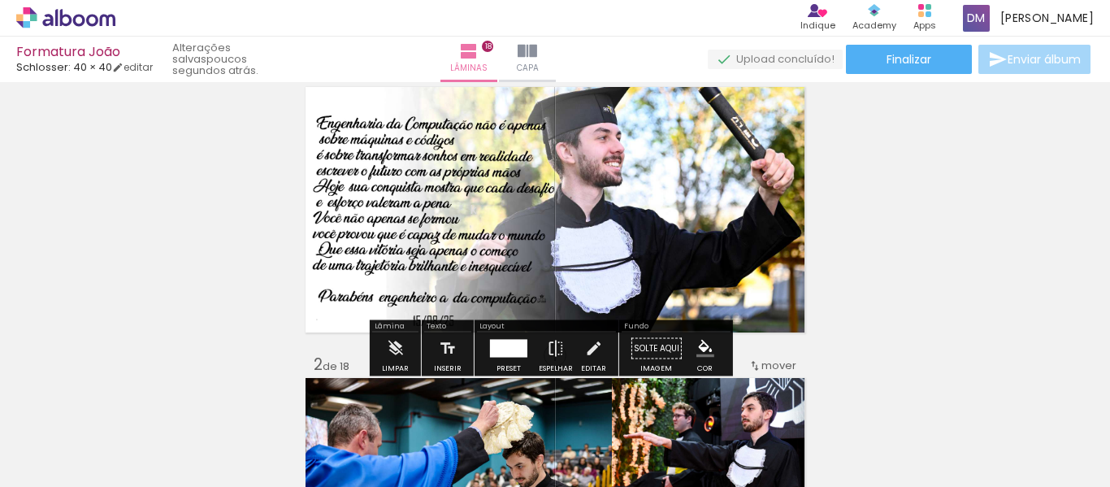
scroll to position [163, 0]
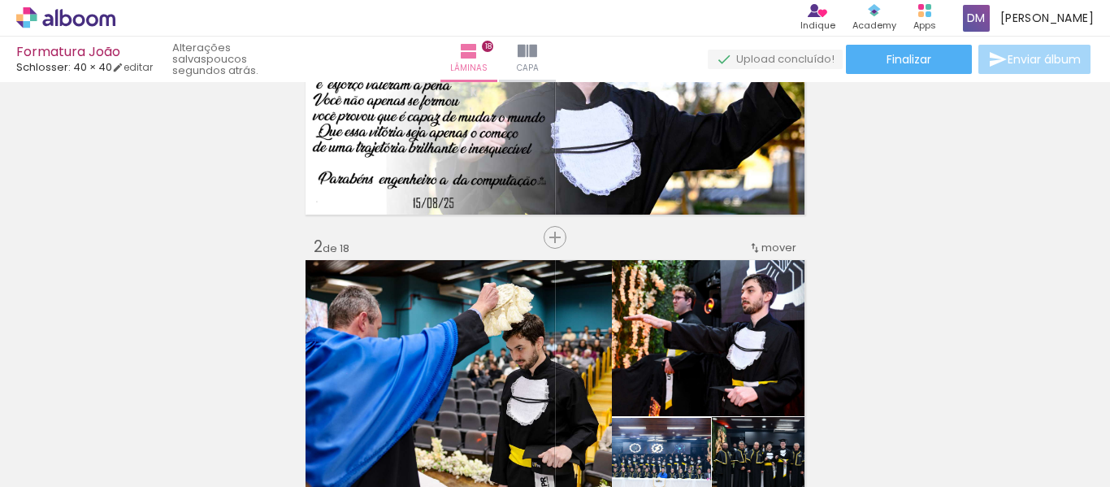
click at [1033, 65] on span "Enviar álbum" at bounding box center [1044, 59] width 73 height 11
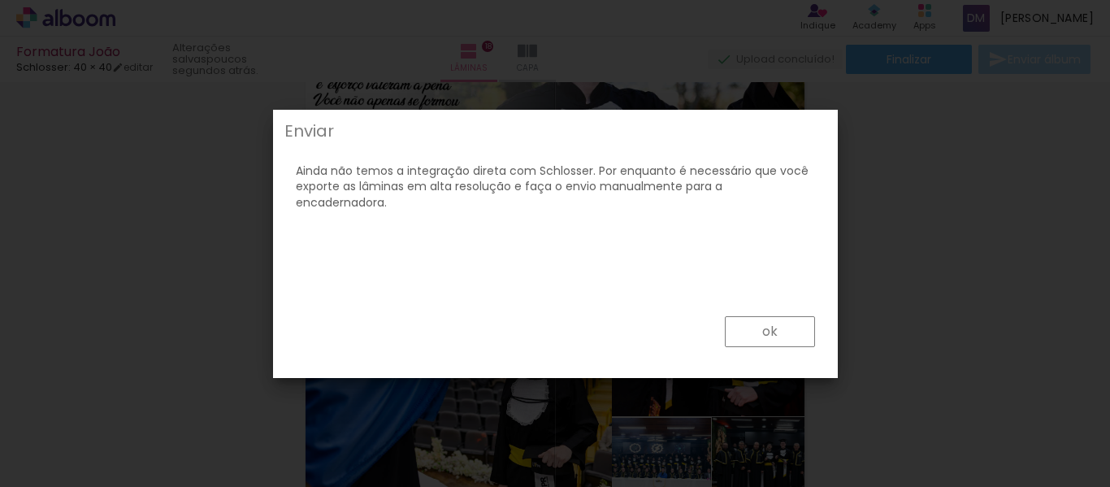
click at [778, 332] on paper-button "ok" at bounding box center [770, 331] width 90 height 31
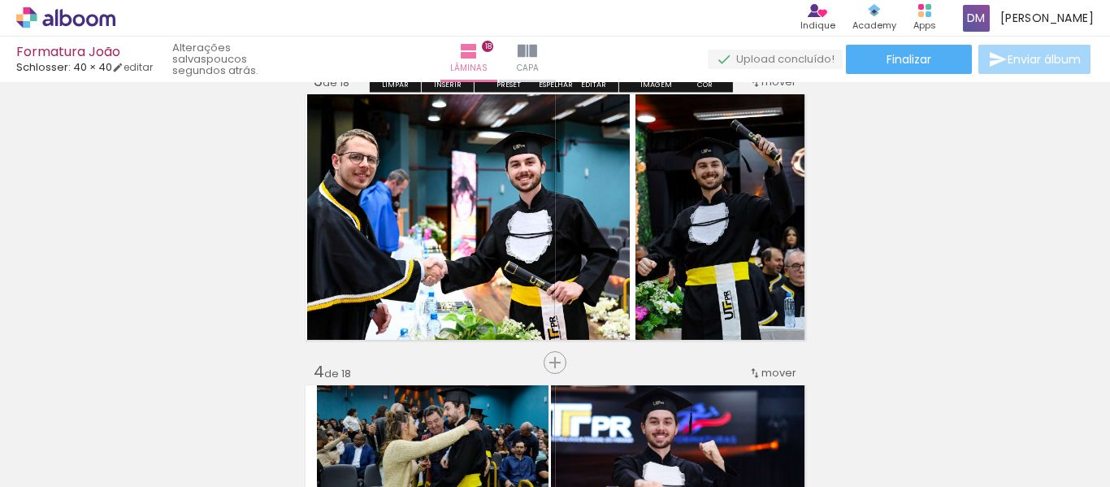
scroll to position [650, 0]
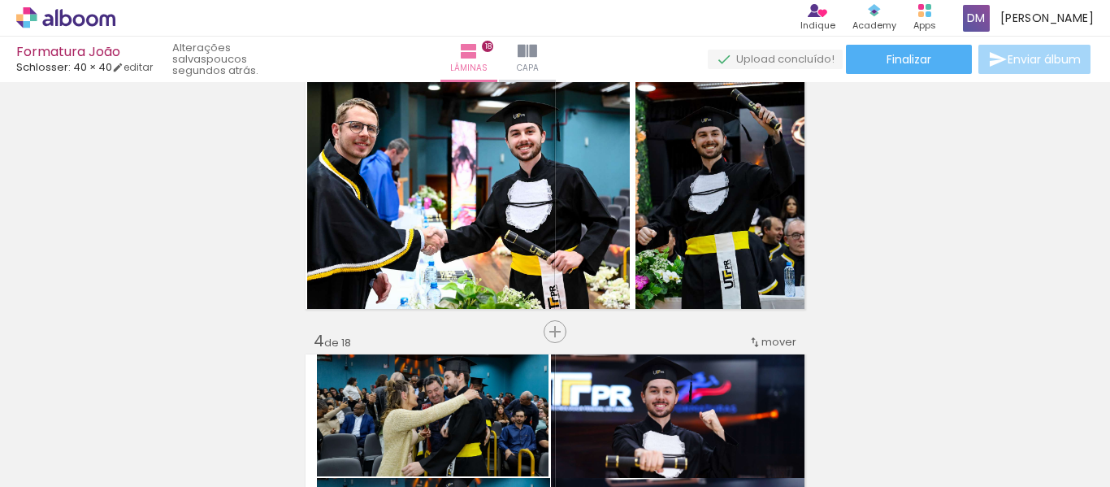
click at [1043, 59] on span "Enviar álbum" at bounding box center [1044, 59] width 73 height 11
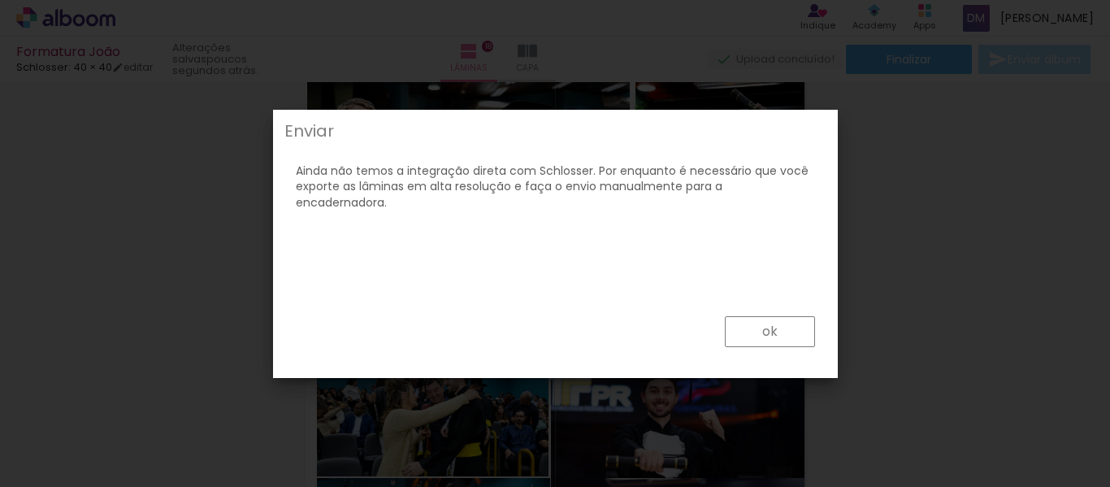
click at [791, 329] on paper-button "ok" at bounding box center [770, 331] width 90 height 31
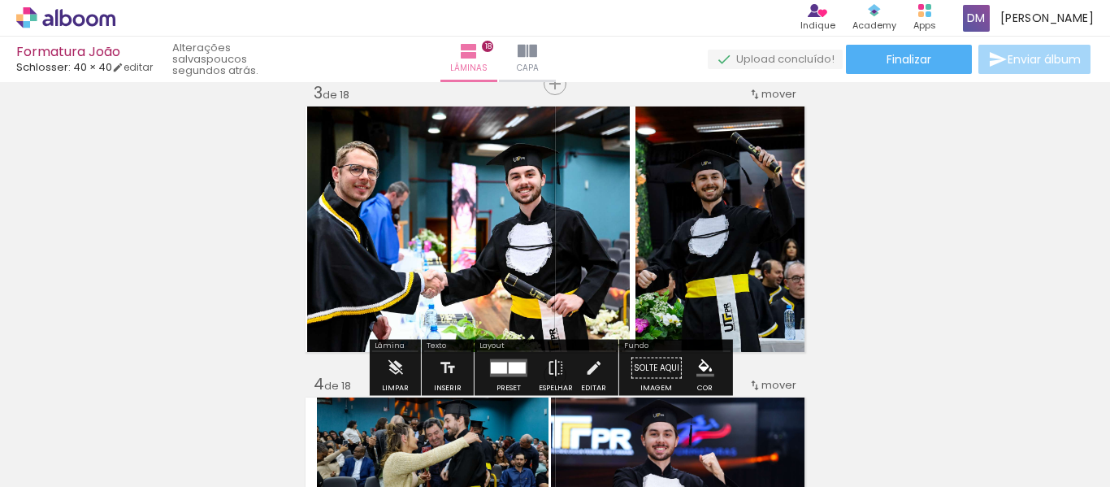
scroll to position [569, 0]
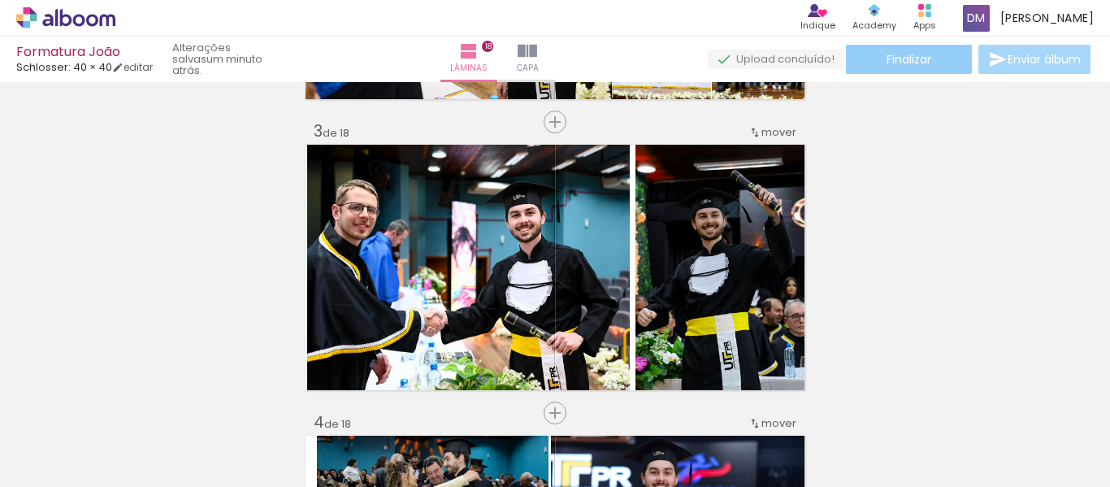
click at [903, 58] on span "Finalizar" at bounding box center [909, 59] width 45 height 11
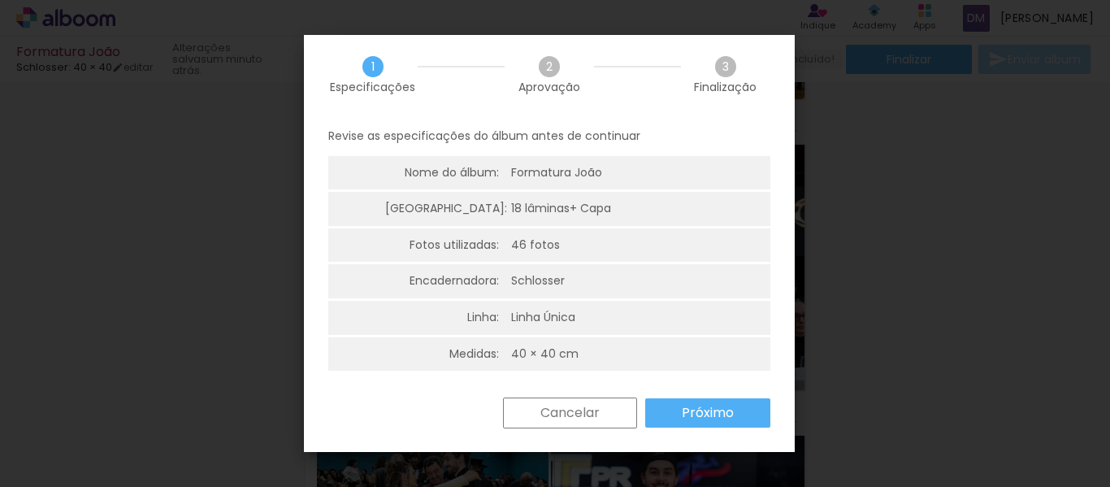
scroll to position [4, 0]
click at [0, 0] on slot "Próximo" at bounding box center [0, 0] width 0 height 0
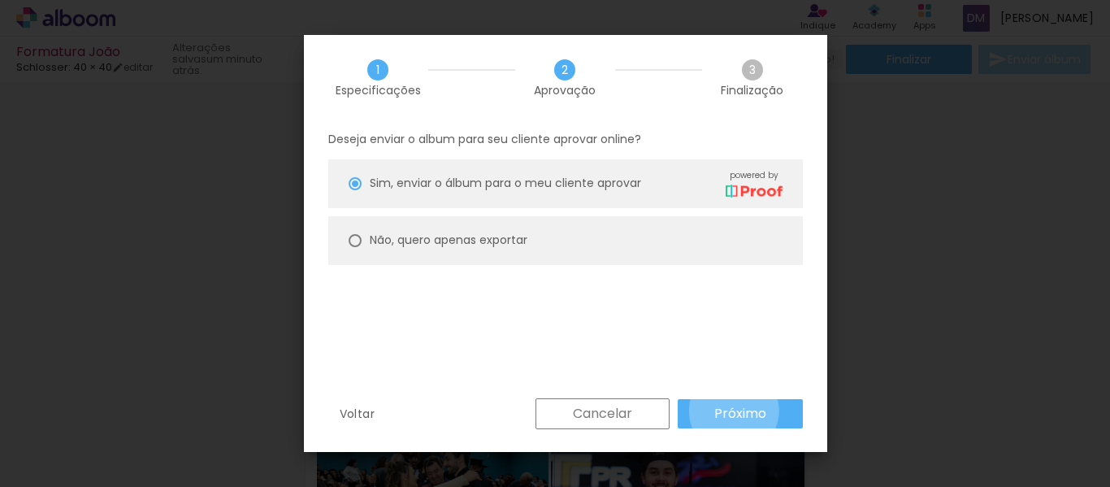
click at [0, 0] on slot "Próximo" at bounding box center [0, 0] width 0 height 0
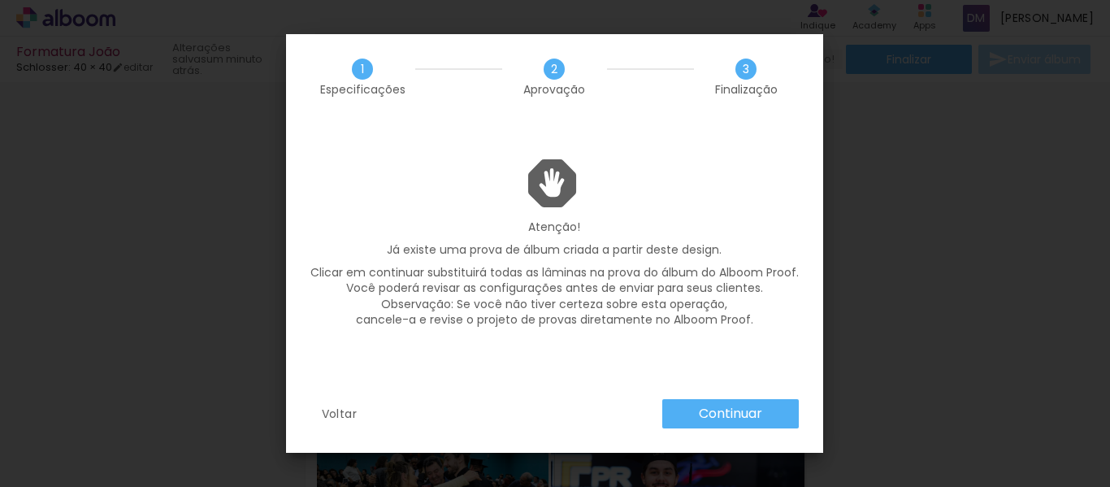
click at [0, 0] on slot "Continuar" at bounding box center [0, 0] width 0 height 0
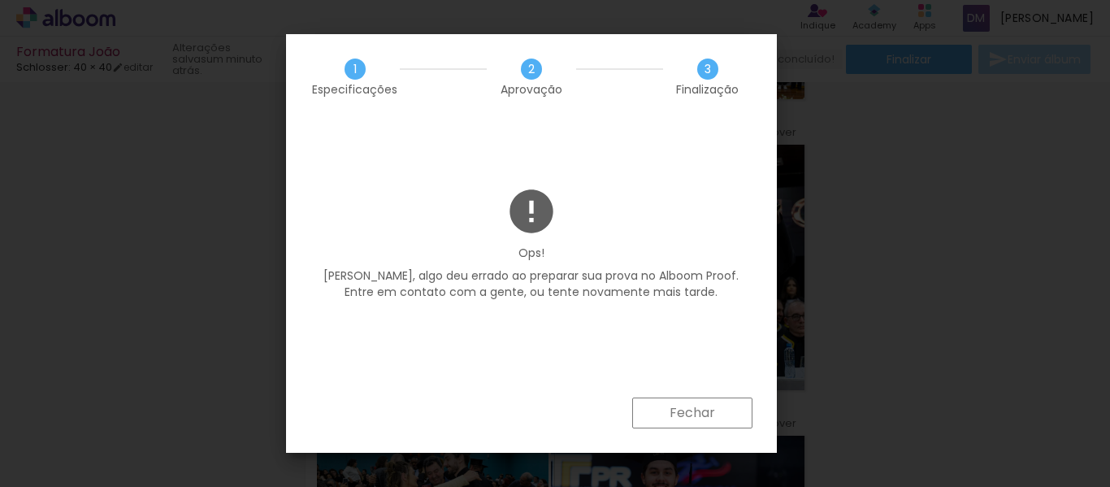
click at [0, 0] on slot "Fechar" at bounding box center [0, 0] width 0 height 0
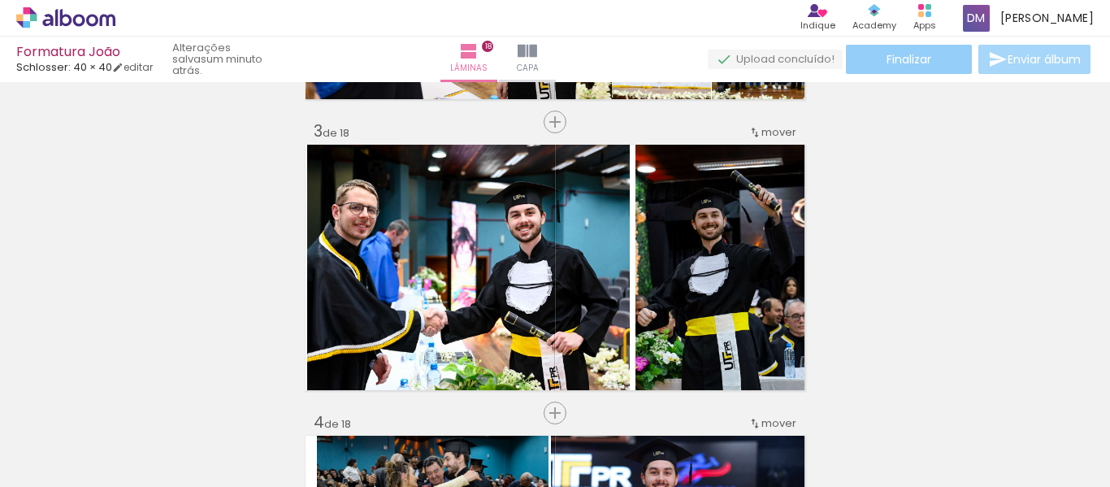
click at [895, 63] on span "Finalizar" at bounding box center [909, 59] width 45 height 11
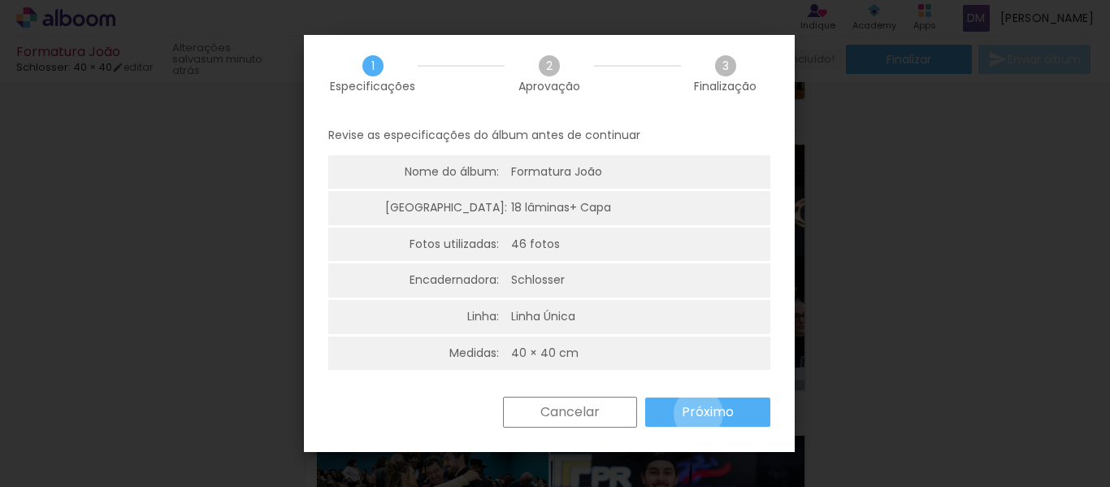
click at [0, 0] on slot "Próximo" at bounding box center [0, 0] width 0 height 0
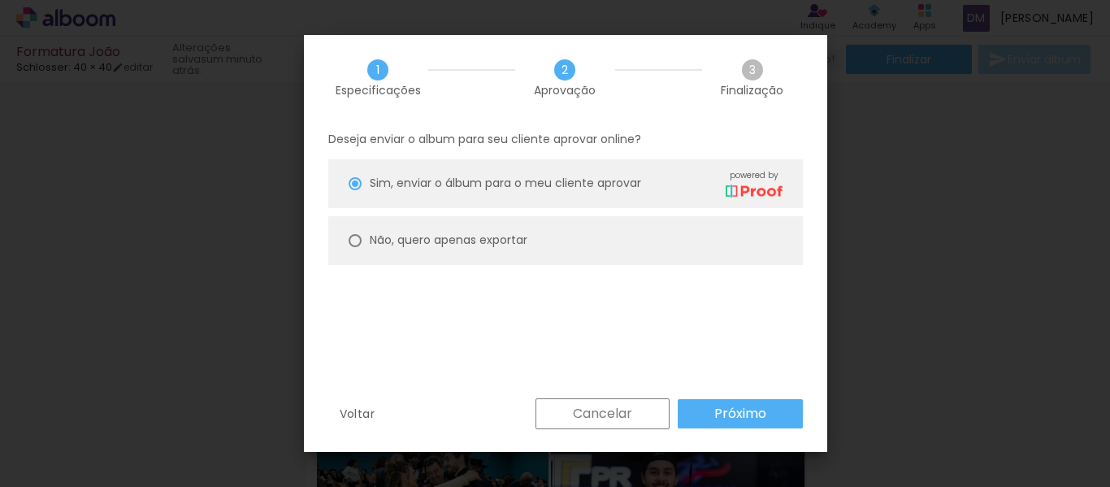
click at [700, 414] on paper-button "Próximo" at bounding box center [740, 413] width 125 height 29
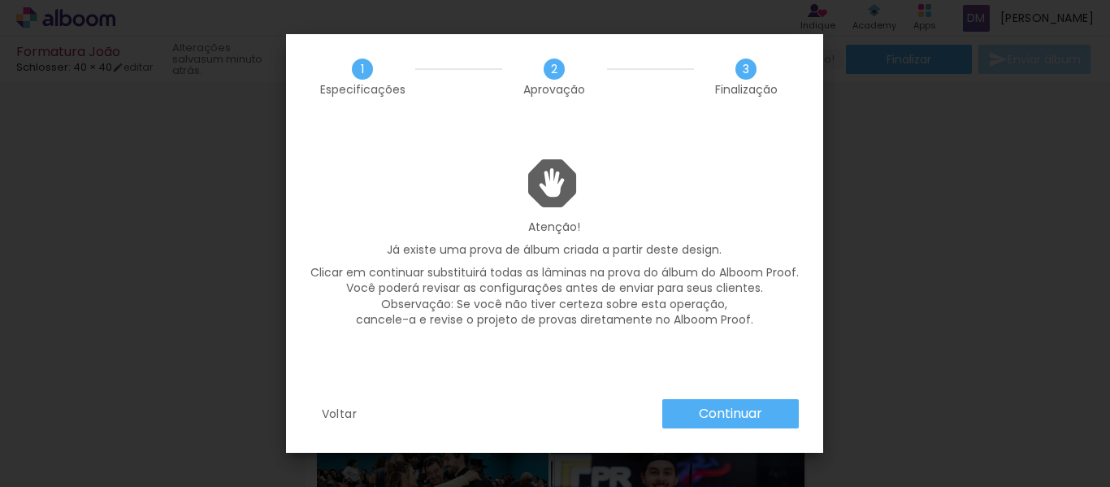
click at [0, 0] on slot "Continuar" at bounding box center [0, 0] width 0 height 0
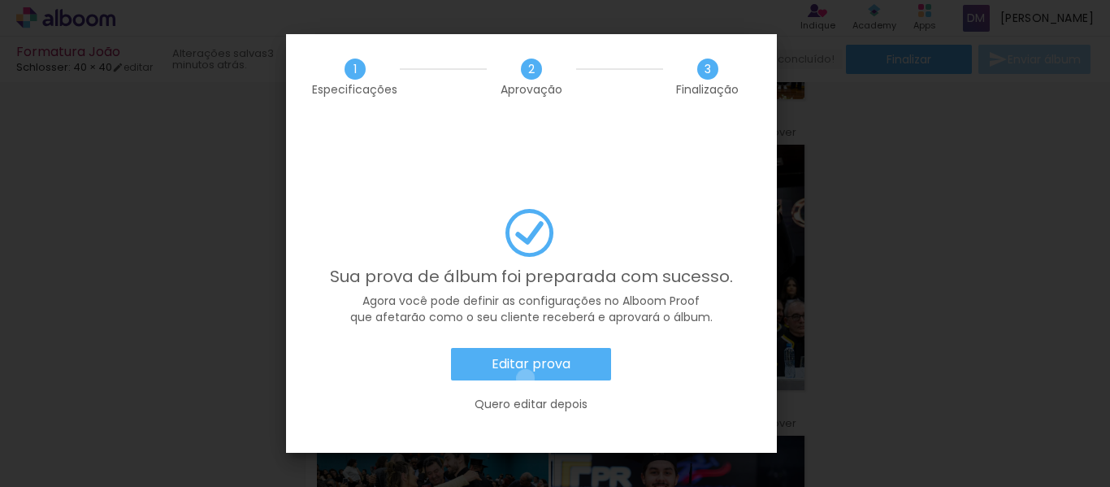
click at [526, 348] on paper-button "Editar prova" at bounding box center [531, 364] width 160 height 33
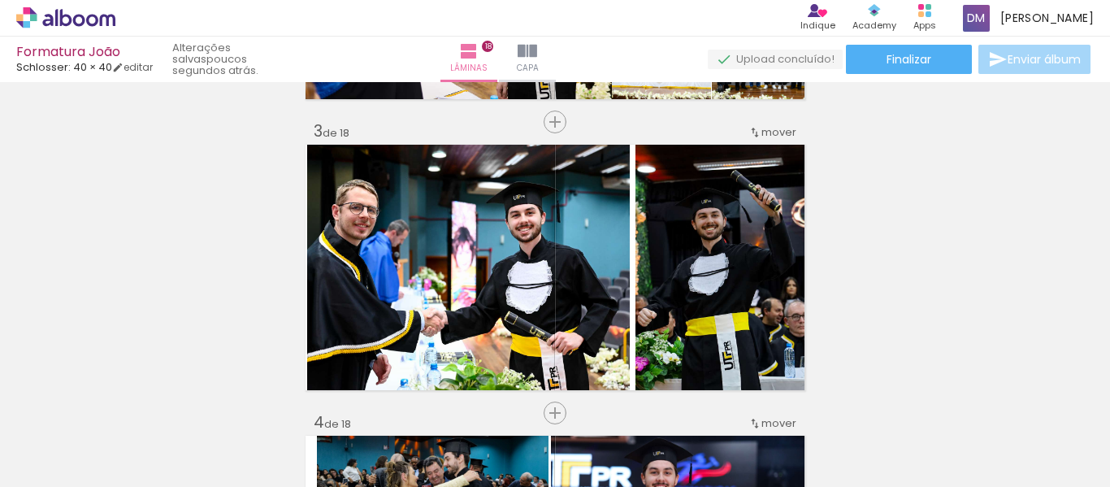
scroll to position [0, 5036]
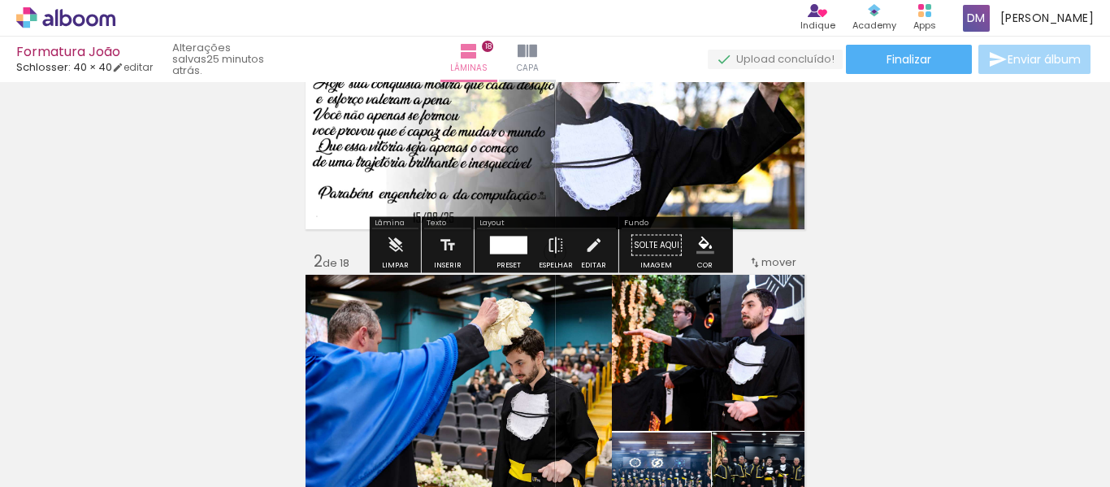
scroll to position [163, 0]
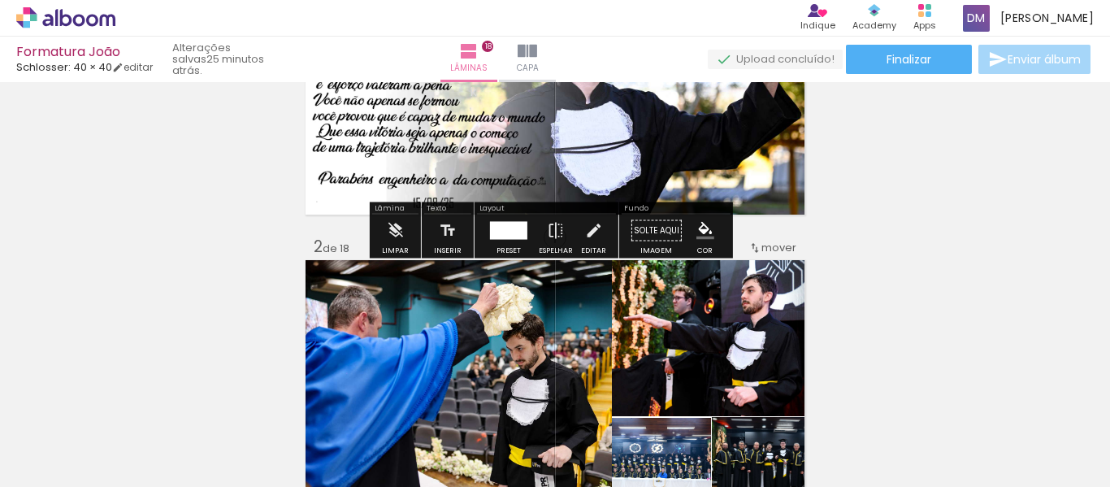
click at [440, 186] on quentale-photo at bounding box center [555, 92] width 504 height 250
click at [443, 184] on quentale-photo at bounding box center [555, 92] width 504 height 250
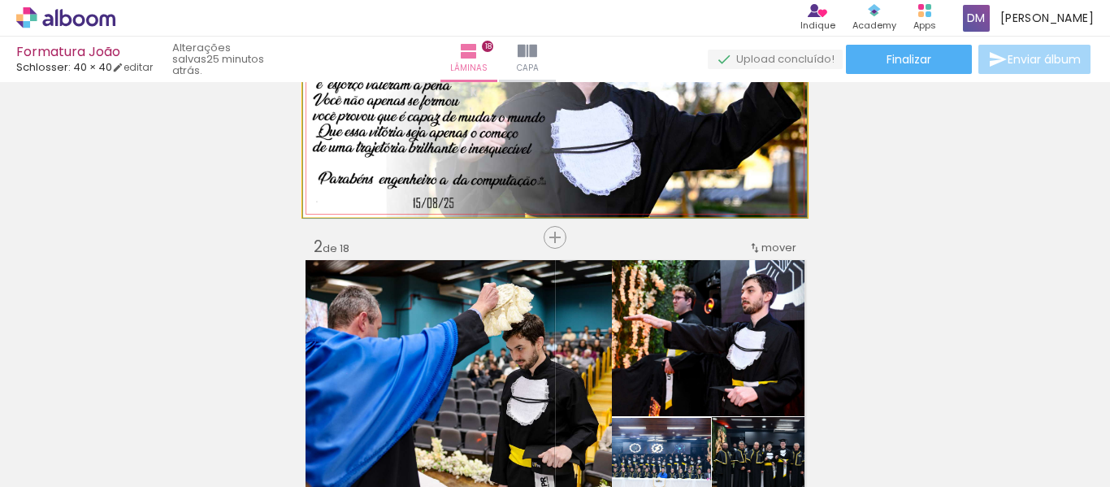
click at [445, 188] on quentale-photo at bounding box center [555, 92] width 504 height 250
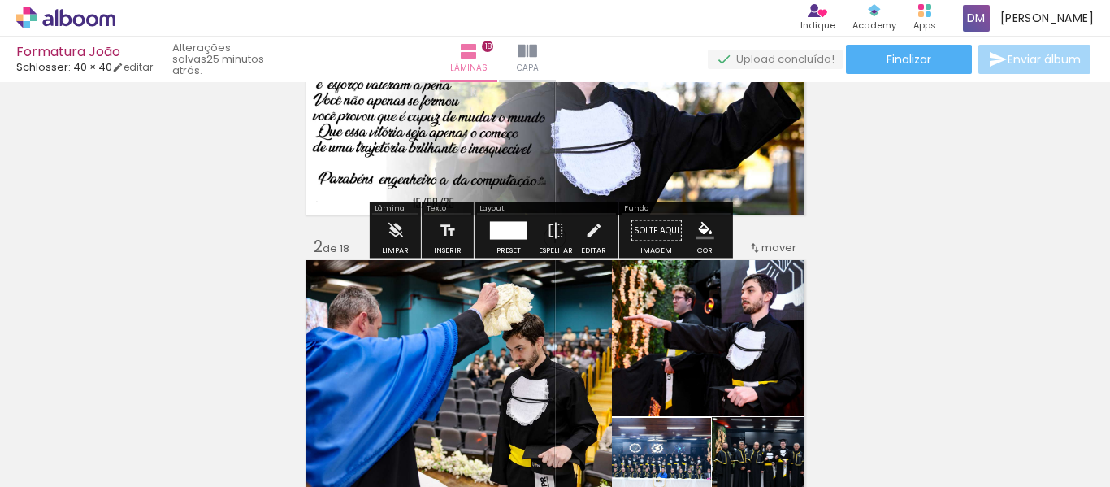
click at [566, 167] on quentale-photo at bounding box center [555, 92] width 504 height 250
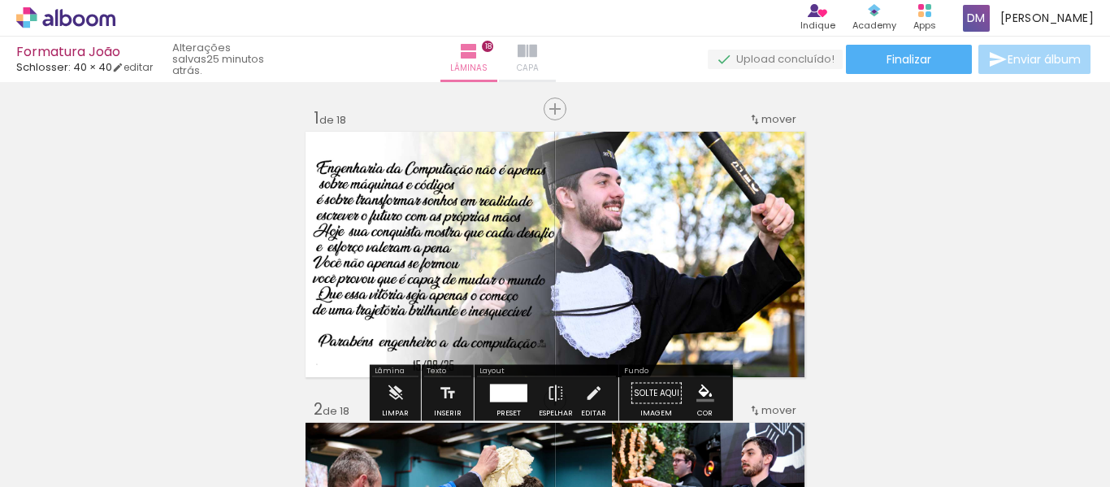
click at [556, 56] on paper-button "Capa" at bounding box center [527, 60] width 57 height 46
